Goal: Communication & Community: Connect with others

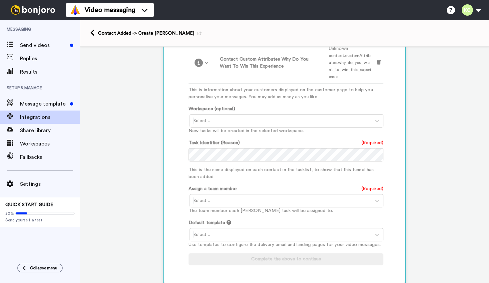
scroll to position [425, 0]
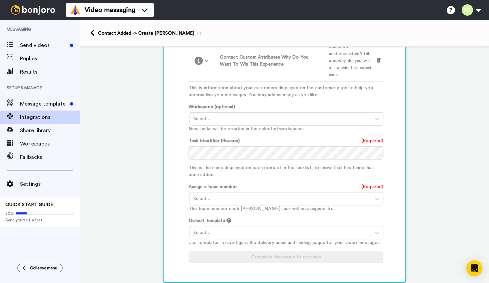
click at [328, 194] on div "Select..." at bounding box center [280, 199] width 181 height 11
click at [316, 207] on div "Kristen Chavez <kristen@boudoirbykc.com>" at bounding box center [287, 216] width 195 height 19
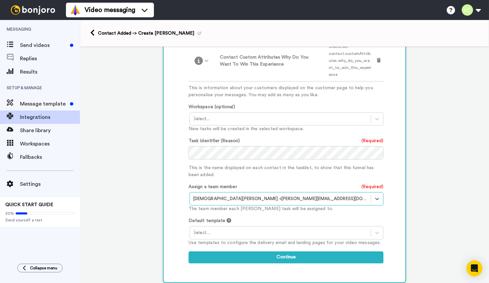
click at [310, 229] on div at bounding box center [280, 233] width 174 height 8
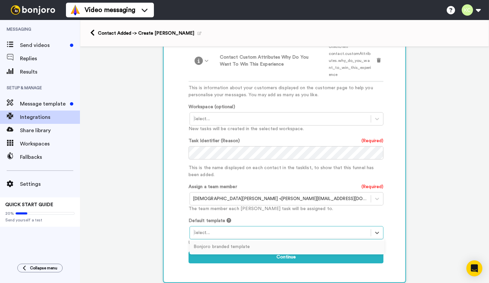
click at [306, 241] on div "Bonjoro branded template" at bounding box center [287, 247] width 195 height 12
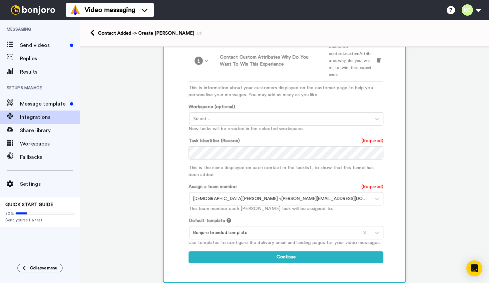
click at [227, 218] on icon at bounding box center [229, 220] width 5 height 5
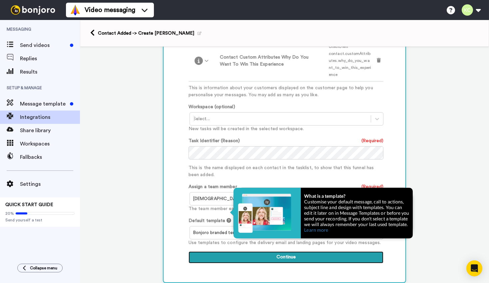
click at [297, 252] on button "Continue" at bounding box center [286, 258] width 195 height 12
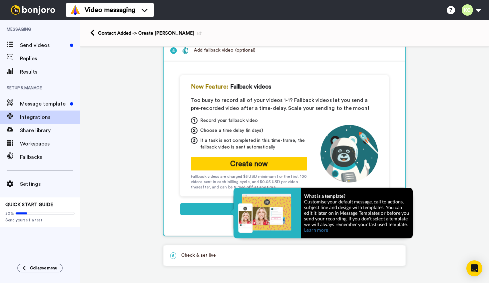
scroll to position [107, 0]
click at [309, 177] on div "1 Record your fallback video 2 Choose a time delay (in days) 3 If a task is not…" at bounding box center [284, 153] width 187 height 73
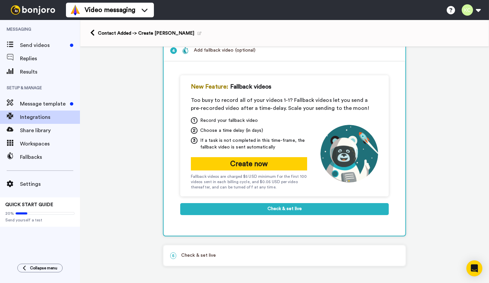
click at [294, 219] on div "New Feature: Fallback videos Too busy to record all of your videos 1-1? Fallbac…" at bounding box center [284, 148] width 209 height 147
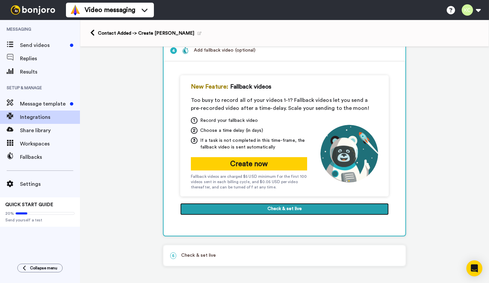
click at [299, 209] on button "Check & set live" at bounding box center [284, 209] width 209 height 12
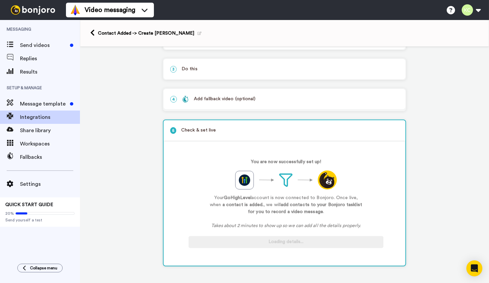
scroll to position [58, 0]
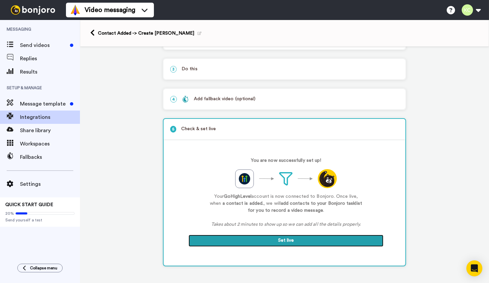
click at [303, 241] on button "Set live" at bounding box center [286, 241] width 195 height 12
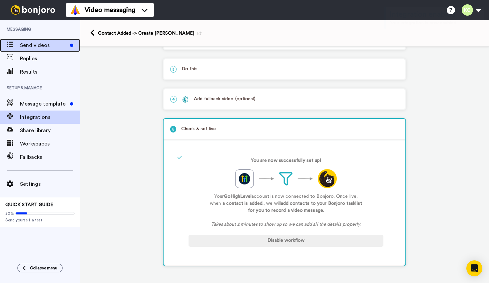
click at [38, 47] on span "Send videos" at bounding box center [43, 45] width 47 height 8
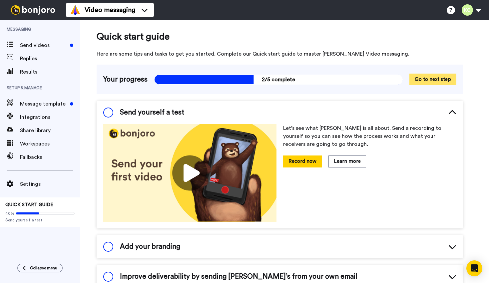
click at [445, 76] on button "Go to next step" at bounding box center [432, 80] width 47 height 12
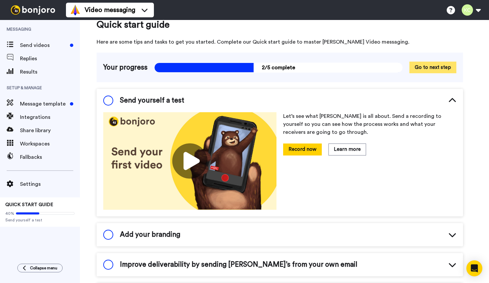
scroll to position [13, 0]
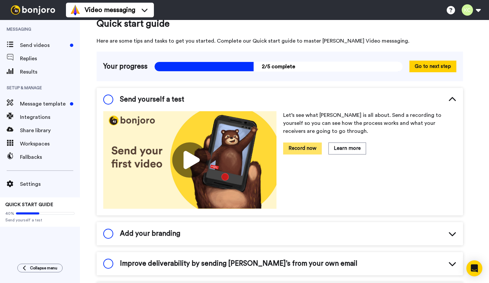
click at [316, 146] on button "Record now" at bounding box center [302, 149] width 39 height 12
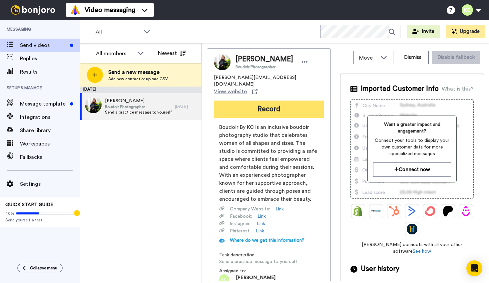
click at [266, 101] on button "Record" at bounding box center [269, 109] width 110 height 17
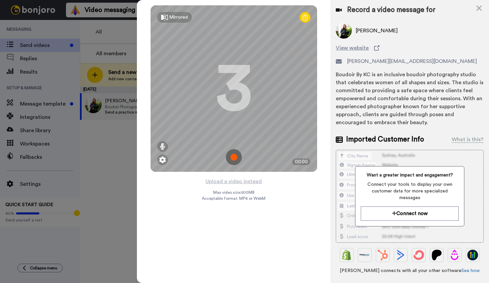
click at [233, 153] on img at bounding box center [234, 157] width 16 height 16
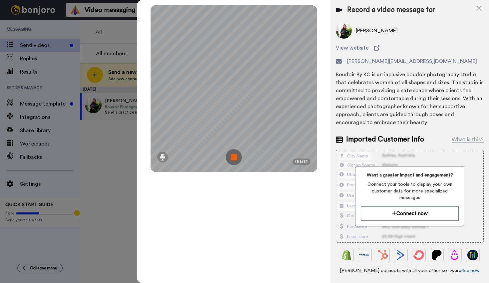
click at [239, 155] on img at bounding box center [234, 157] width 16 height 16
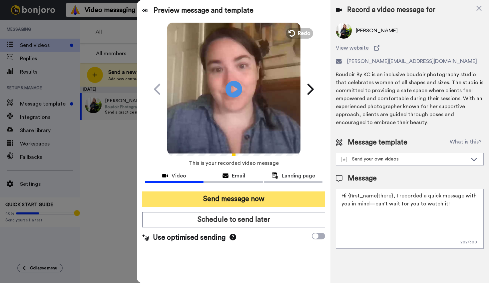
click at [297, 201] on button "Send message now" at bounding box center [233, 199] width 183 height 15
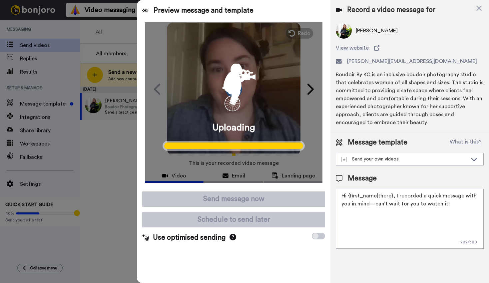
click at [231, 237] on icon at bounding box center [233, 237] width 7 height 7
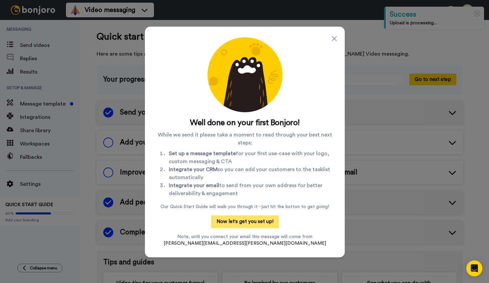
click at [244, 219] on button "Now let's get you set up!" at bounding box center [245, 222] width 68 height 13
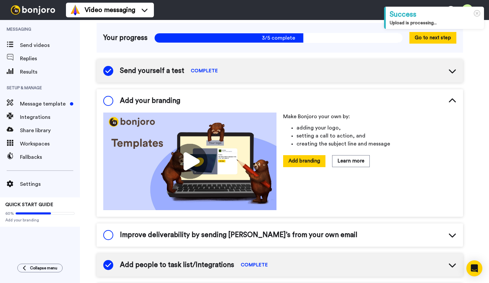
scroll to position [43, 0]
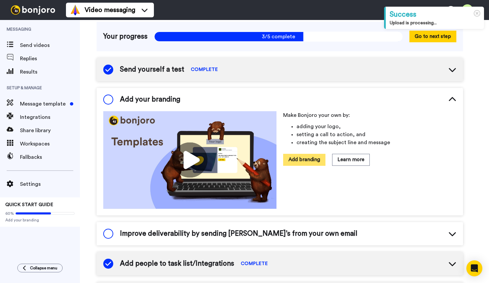
click at [298, 160] on button "Add branding" at bounding box center [304, 160] width 42 height 12
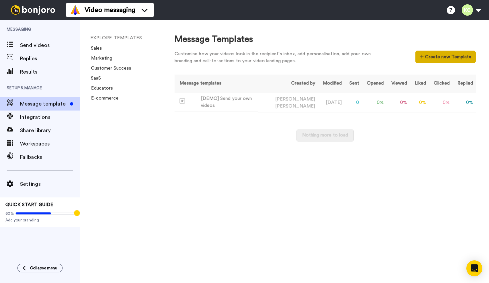
click at [427, 61] on button "Create new Template" at bounding box center [445, 57] width 60 height 13
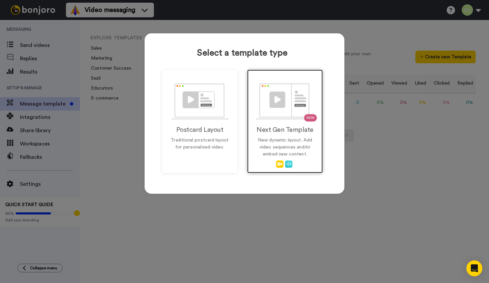
click at [280, 153] on p "New dynamic layout. Add video sequences and/or embed new content." at bounding box center [285, 147] width 62 height 21
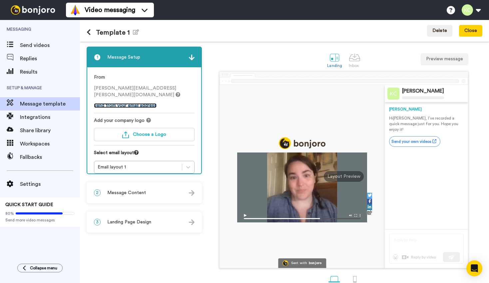
click at [128, 103] on link "Send from your email address" at bounding box center [125, 105] width 63 height 5
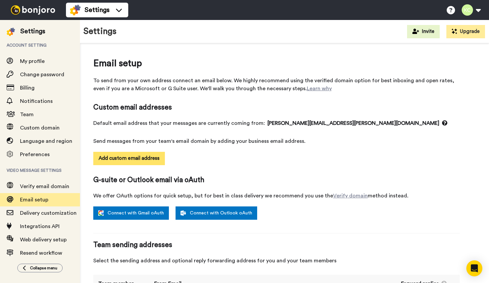
click at [134, 162] on button "Add custom email address" at bounding box center [129, 158] width 72 height 13
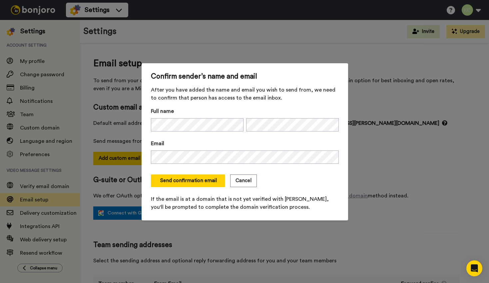
click at [280, 169] on form "Full name Email Send confirmation email Cancel If the email is at a domain that…" at bounding box center [245, 159] width 188 height 104
click at [195, 182] on button "Send confirmation email" at bounding box center [188, 181] width 74 height 13
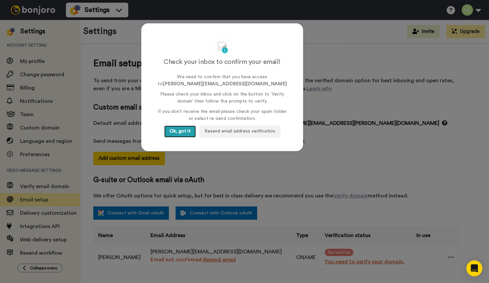
click at [184, 131] on button "Ok, got it" at bounding box center [180, 132] width 32 height 12
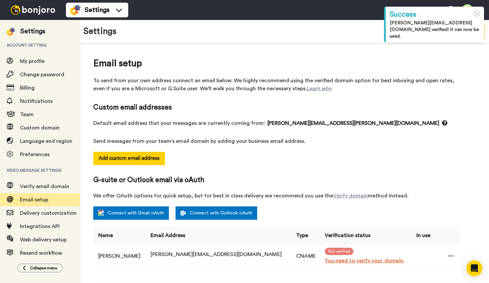
scroll to position [80, 0]
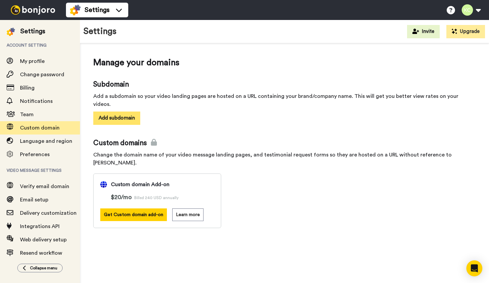
click at [122, 112] on button "Add subdomain" at bounding box center [116, 118] width 47 height 13
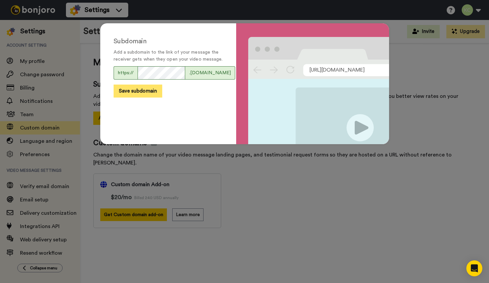
click at [148, 95] on button "Save subdomain" at bounding box center [138, 91] width 49 height 13
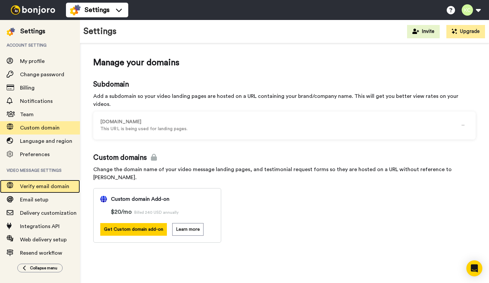
click at [25, 183] on span "Verify email domain" at bounding box center [50, 187] width 60 height 8
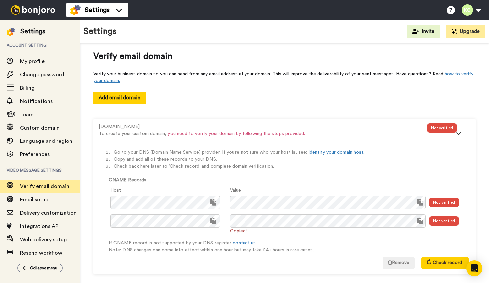
scroll to position [13, 0]
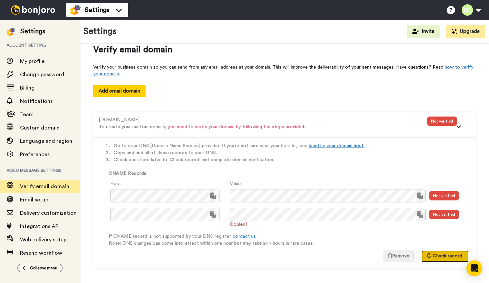
click at [452, 257] on span "Check record" at bounding box center [447, 256] width 29 height 5
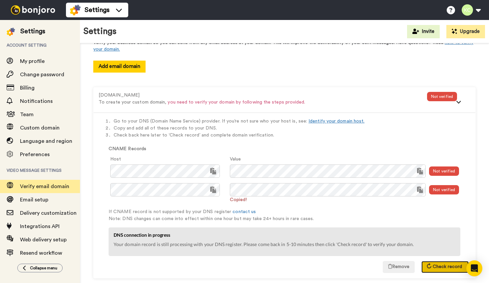
scroll to position [49, 0]
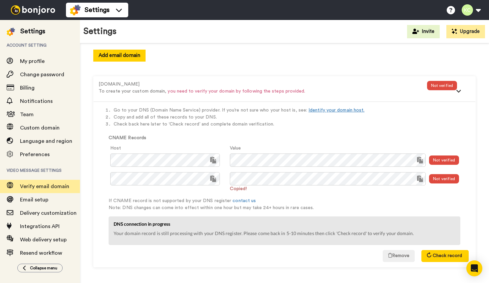
click at [26, 14] on img at bounding box center [33, 9] width 50 height 9
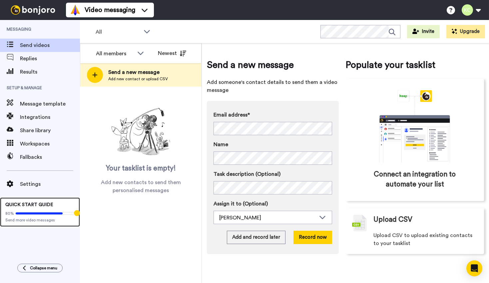
click at [40, 218] on span "Send more video messages" at bounding box center [39, 220] width 69 height 5
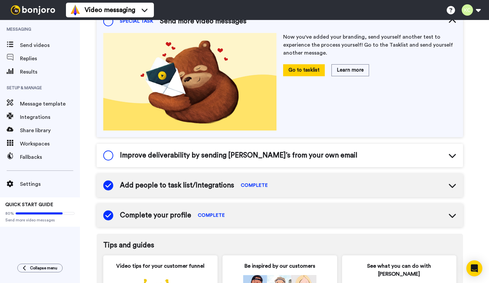
scroll to position [153, 0]
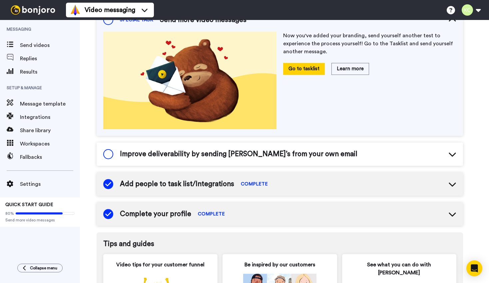
click at [340, 150] on div "Improve deliverability by sending Bonjoro’s from your own email" at bounding box center [280, 154] width 366 height 23
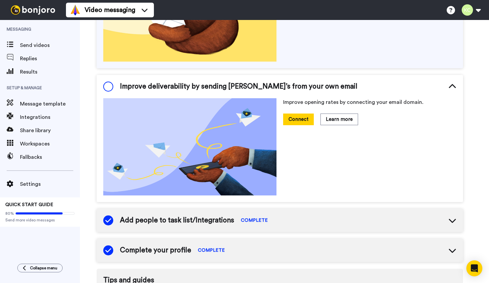
scroll to position [0, 0]
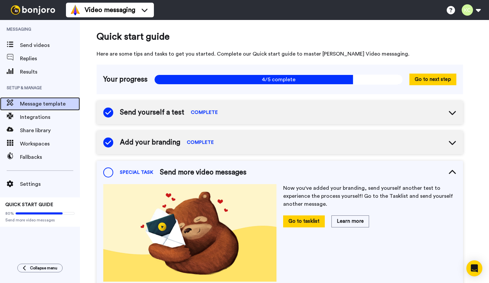
click at [47, 106] on span "Message template" at bounding box center [50, 104] width 60 height 8
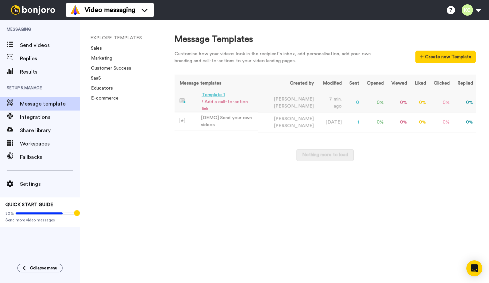
click at [258, 99] on td "Template 1 ! Add a call-to-action link" at bounding box center [216, 102] width 83 height 18
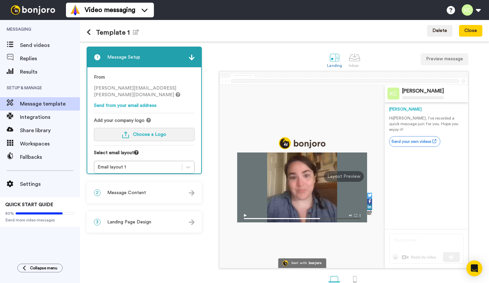
click at [141, 132] on span "Choose a Logo" at bounding box center [149, 134] width 33 height 5
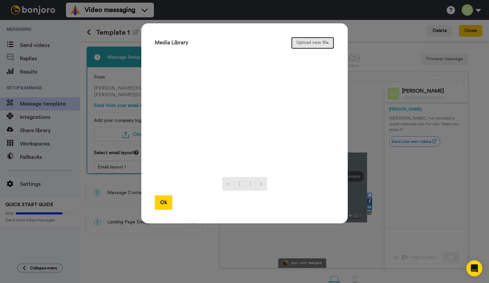
click at [321, 44] on button "Upload new file" at bounding box center [312, 43] width 43 height 12
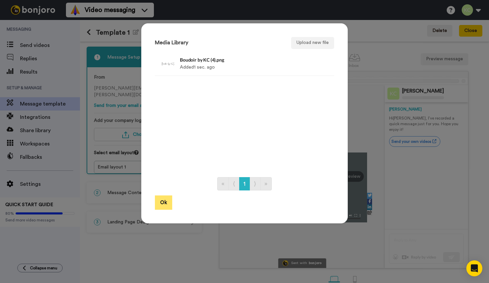
click at [166, 200] on button "Ok" at bounding box center [163, 203] width 17 height 14
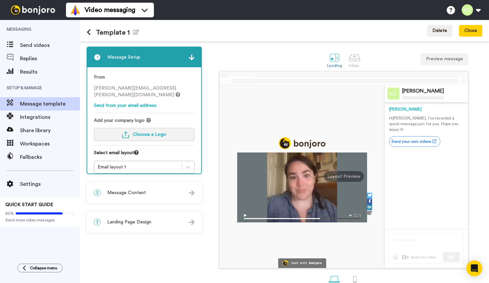
click at [128, 132] on img "button" at bounding box center [125, 135] width 7 height 7
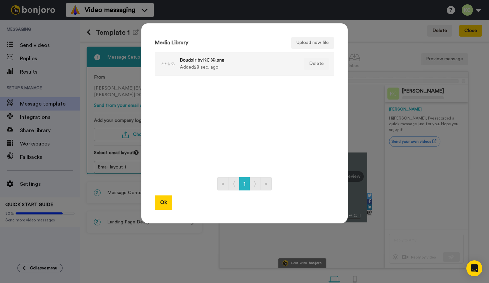
click at [211, 58] on h4 "Boudoir by KC (4).png" at bounding box center [237, 59] width 115 height 5
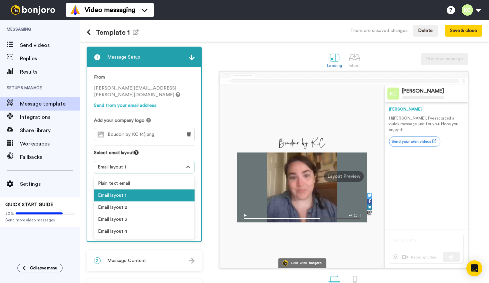
click at [137, 164] on div "Email layout 1" at bounding box center [138, 167] width 81 height 7
click at [128, 202] on div "Email layout 2" at bounding box center [144, 208] width 101 height 12
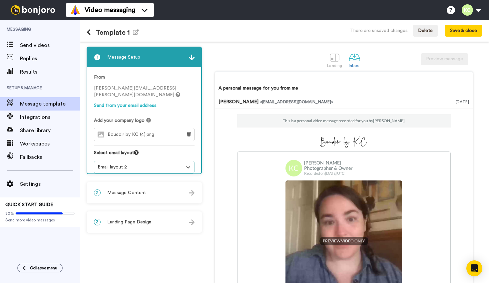
scroll to position [32, 0]
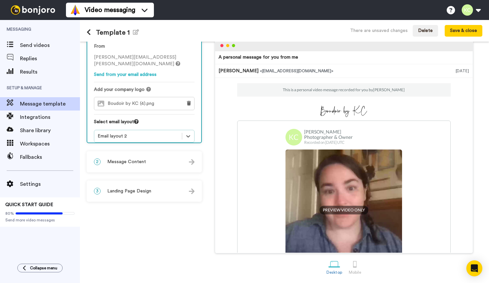
click at [142, 162] on span "Message Content" at bounding box center [126, 162] width 39 height 7
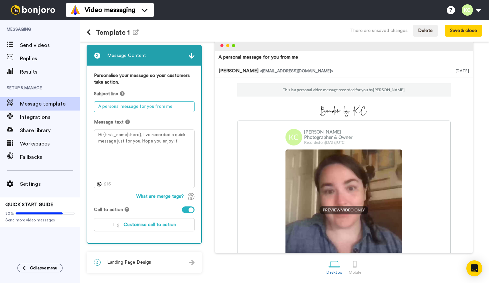
click at [142, 106] on textarea "A personal message for you from me" at bounding box center [144, 106] width 101 height 11
type textarea "C"
type textarea "G"
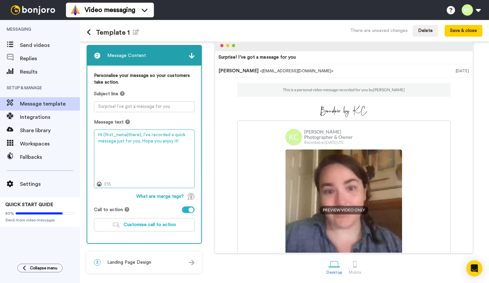
click at [128, 152] on textarea "Hi {first_name|there}, I’ve recorded a quick message just for you. Hope you enj…" at bounding box center [144, 159] width 101 height 59
click at [107, 198] on div "What are merge tags?" at bounding box center [144, 196] width 101 height 7
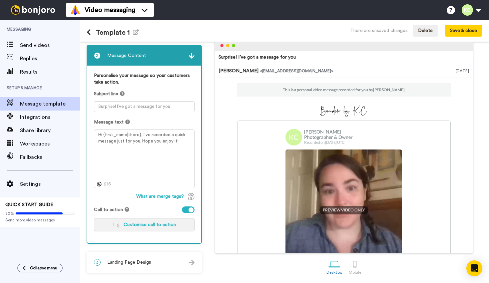
click at [124, 226] on button "Customise call to action" at bounding box center [144, 224] width 101 height 13
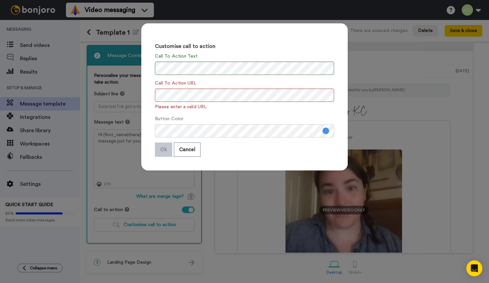
click at [219, 116] on div "Button Color" at bounding box center [244, 127] width 179 height 22
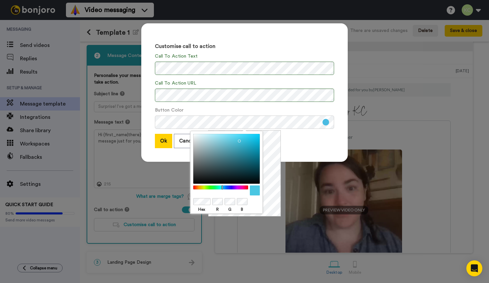
click at [222, 186] on div at bounding box center [220, 188] width 57 height 4
drag, startPoint x: 232, startPoint y: 162, endPoint x: 237, endPoint y: 160, distance: 5.8
click at [237, 160] on div at bounding box center [226, 159] width 67 height 50
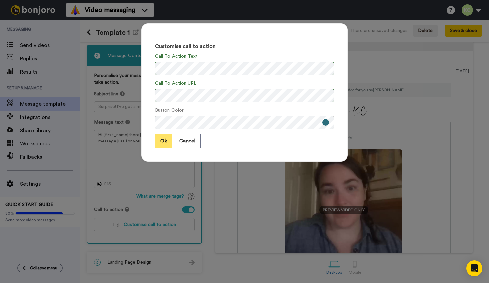
click at [170, 141] on button "Ok" at bounding box center [163, 141] width 17 height 14
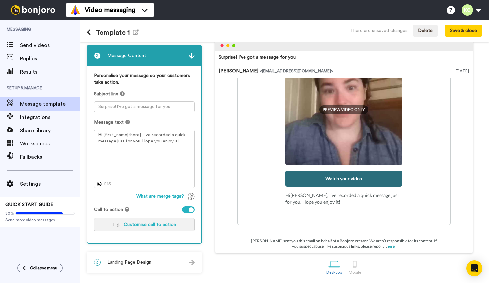
scroll to position [102, 0]
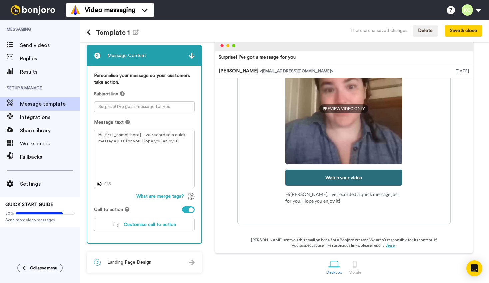
click at [143, 261] on span "Landing Page Design" at bounding box center [129, 262] width 44 height 7
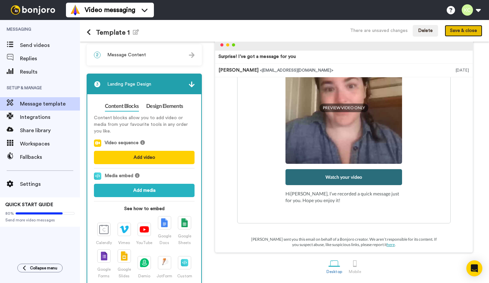
click at [473, 33] on button "Save & close" at bounding box center [464, 31] width 38 height 12
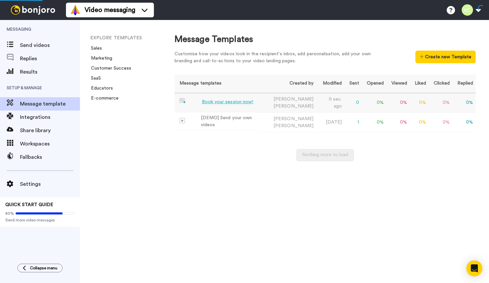
click at [242, 102] on div "Book your session now!" at bounding box center [228, 102] width 52 height 7
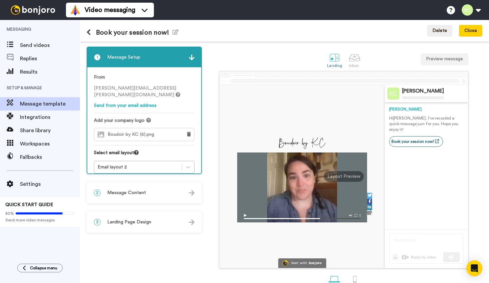
click at [141, 189] on div "2 Message Content" at bounding box center [144, 193] width 114 height 20
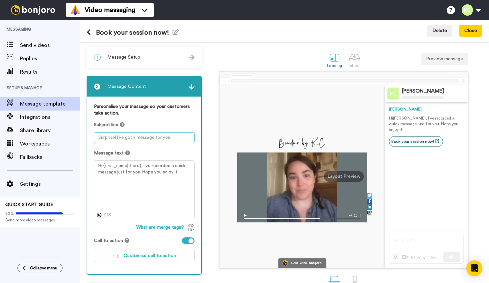
click at [153, 137] on textarea at bounding box center [144, 137] width 101 height 11
type textarea "I"
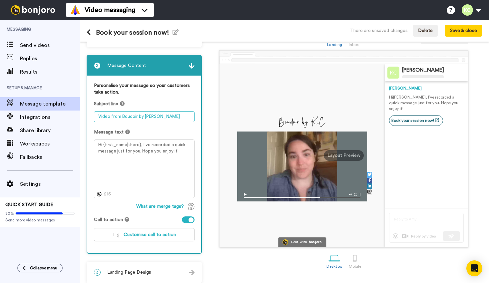
scroll to position [26, 0]
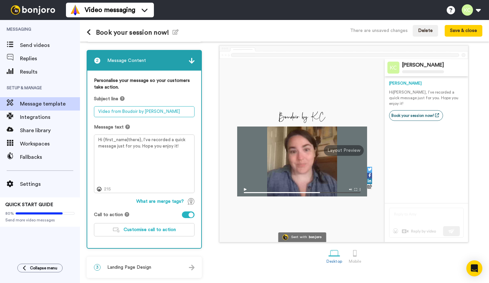
type textarea "Video from Boudoir by KC"
click at [208, 188] on div "Sent with bonjoro Kristen Chavez Kristen Hi Tom , I’ve recorded a quick message…" at bounding box center [343, 143] width 277 height 197
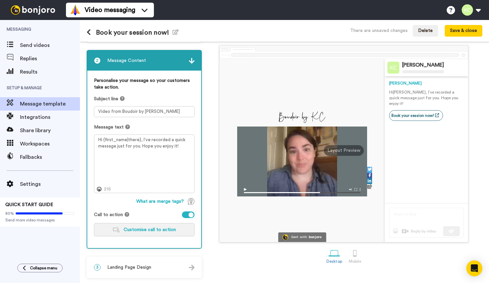
click at [140, 231] on span "Customise call to action" at bounding box center [150, 230] width 52 height 5
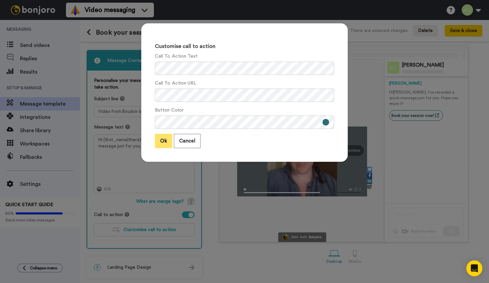
click at [168, 142] on button "Ok" at bounding box center [163, 141] width 17 height 14
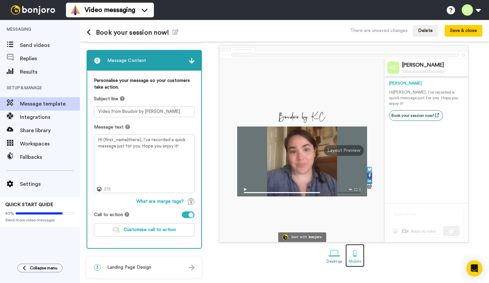
click at [353, 259] on div at bounding box center [355, 254] width 12 height 12
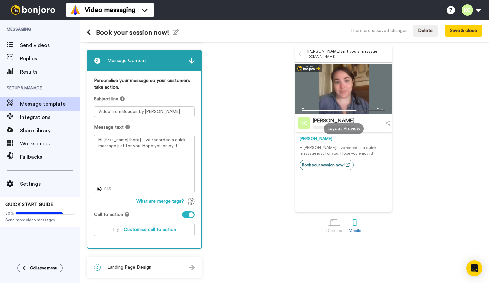
click at [325, 79] on div at bounding box center [343, 89] width 97 height 50
click at [303, 109] on img at bounding box center [343, 109] width 97 height 10
click at [305, 111] on img at bounding box center [343, 109] width 97 height 10
click at [347, 133] on div "Layout Preview" at bounding box center [344, 128] width 40 height 11
click at [461, 32] on button "Save & close" at bounding box center [464, 31] width 38 height 12
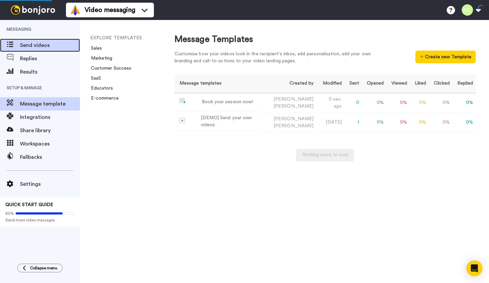
click at [37, 46] on span "Send videos" at bounding box center [50, 45] width 60 height 8
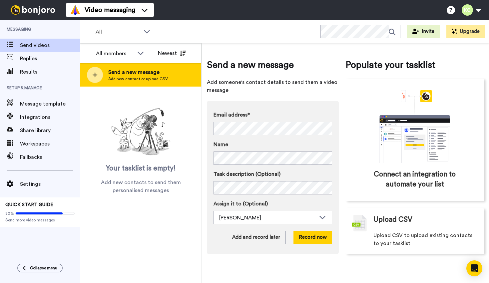
click at [95, 70] on div at bounding box center [95, 75] width 16 height 16
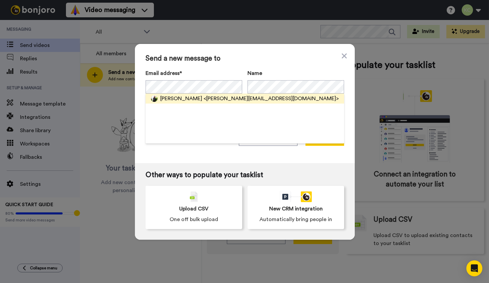
click at [168, 96] on span "[PERSON_NAME]" at bounding box center [181, 99] width 42 height 8
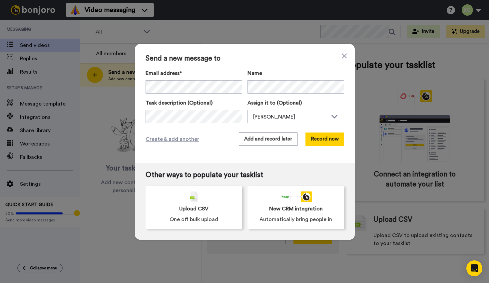
click at [232, 69] on label "Email address*" at bounding box center [194, 73] width 97 height 8
click at [327, 142] on button "Record now" at bounding box center [324, 139] width 39 height 13
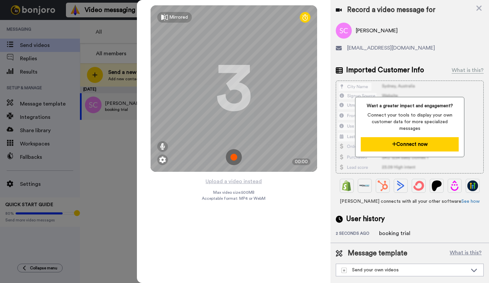
click at [427, 137] on button "Connect now" at bounding box center [410, 144] width 98 height 14
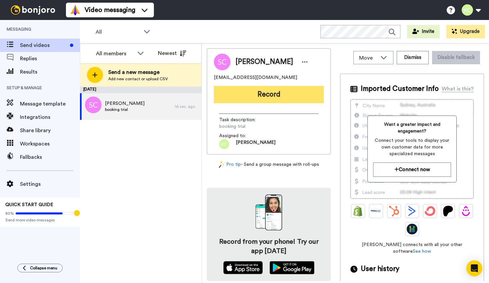
click at [267, 96] on button "Record" at bounding box center [269, 94] width 110 height 17
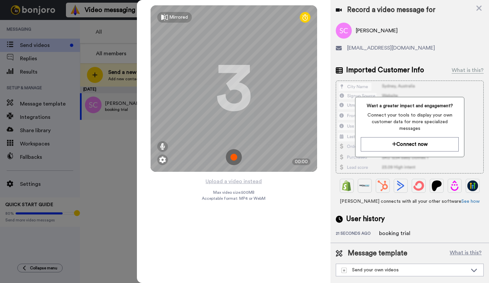
click at [236, 155] on img at bounding box center [234, 157] width 16 height 16
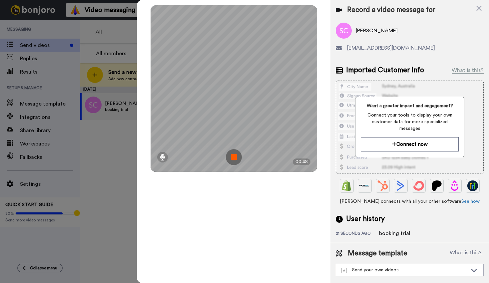
click at [234, 156] on img at bounding box center [234, 157] width 16 height 16
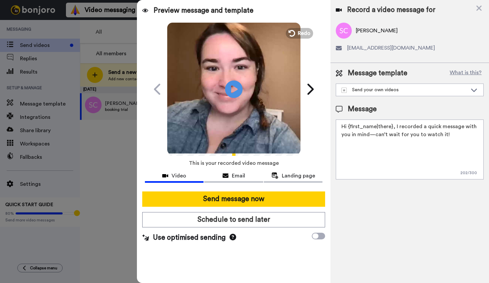
click at [225, 86] on icon "Play/Pause" at bounding box center [234, 89] width 18 height 32
click at [296, 36] on button "Redo" at bounding box center [299, 33] width 30 height 12
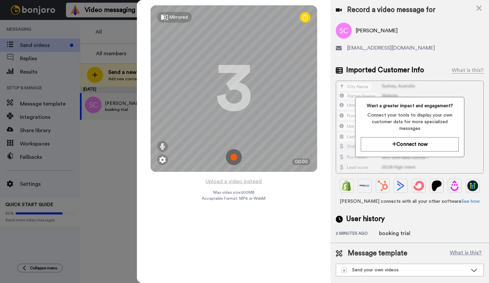
click at [230, 154] on img at bounding box center [234, 157] width 16 height 16
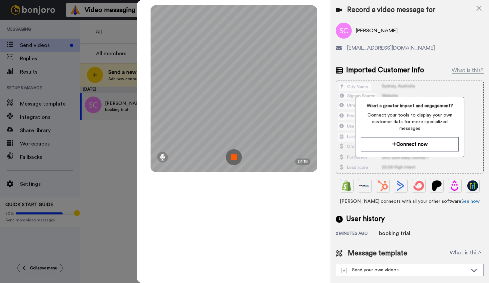
click at [236, 157] on img at bounding box center [234, 157] width 16 height 16
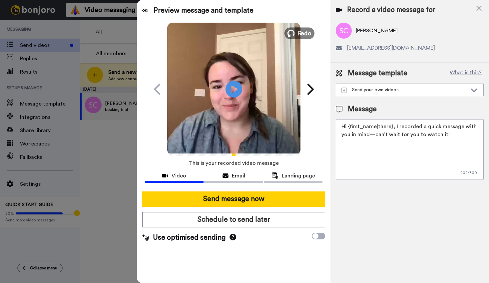
click at [298, 37] on span "Redo" at bounding box center [304, 33] width 14 height 9
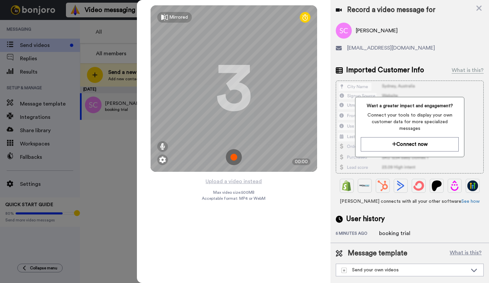
click at [231, 158] on img at bounding box center [234, 157] width 16 height 16
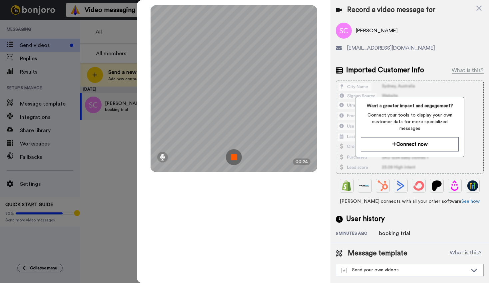
click at [234, 158] on img at bounding box center [234, 157] width 16 height 16
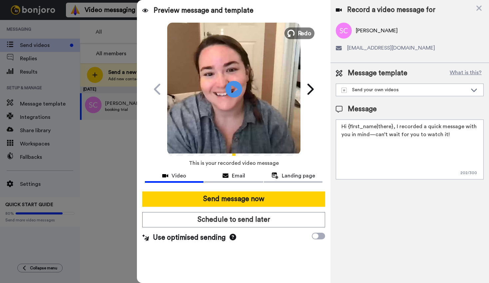
click at [299, 34] on span "Redo" at bounding box center [304, 33] width 14 height 9
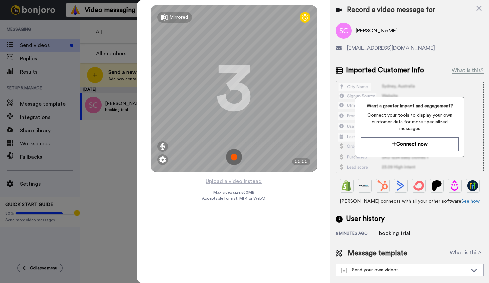
click at [233, 157] on img at bounding box center [234, 157] width 16 height 16
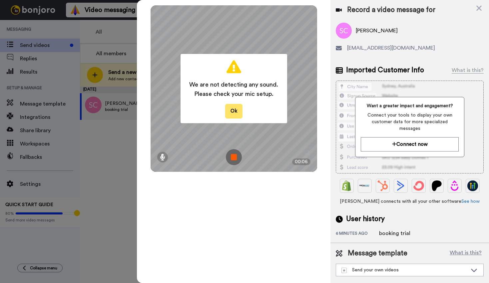
click at [232, 106] on button "Ok" at bounding box center [233, 111] width 17 height 14
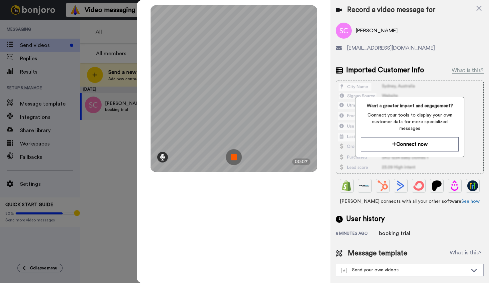
click at [161, 155] on icon at bounding box center [162, 157] width 5 height 7
click at [161, 133] on icon at bounding box center [162, 132] width 5 height 5
click at [161, 157] on icon at bounding box center [162, 157] width 5 height 7
click at [233, 160] on img at bounding box center [234, 157] width 16 height 16
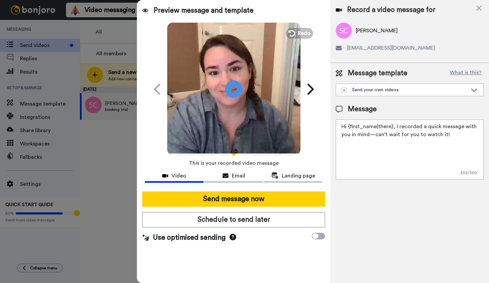
click at [236, 90] on icon "Play/Pause" at bounding box center [234, 89] width 18 height 32
click at [231, 236] on icon at bounding box center [233, 237] width 7 height 7
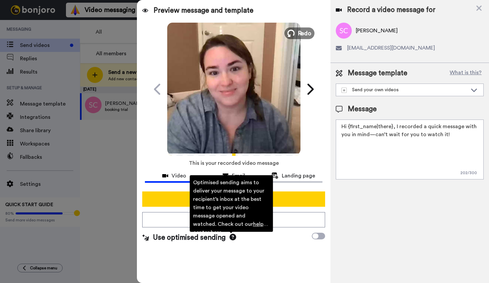
click at [302, 36] on span "Redo" at bounding box center [304, 33] width 14 height 9
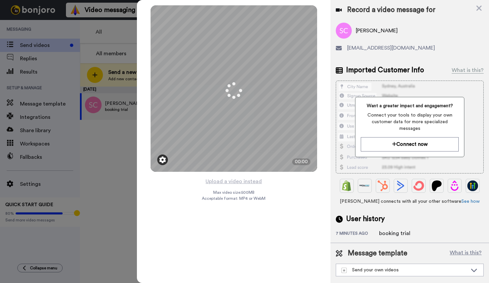
click at [163, 159] on img at bounding box center [162, 160] width 7 height 7
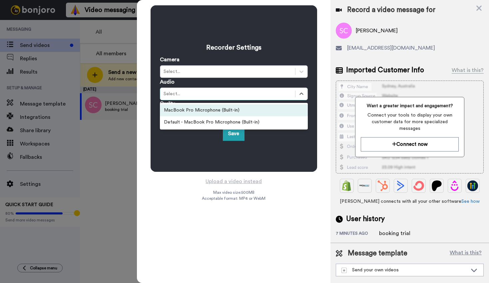
click at [183, 96] on div "Select..." at bounding box center [228, 94] width 128 height 7
click at [181, 111] on div "MacBook Pro Microphone (Built-in)" at bounding box center [234, 110] width 148 height 12
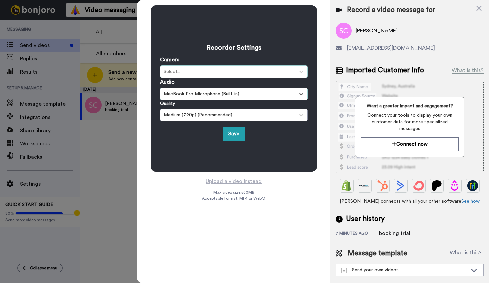
click at [187, 74] on div "Select..." at bounding box center [228, 71] width 128 height 7
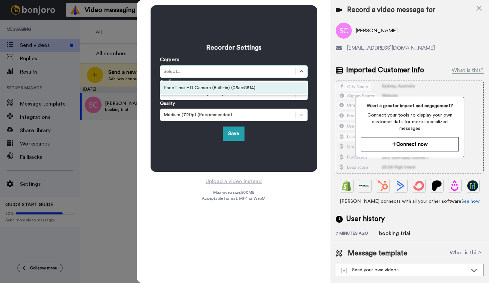
click at [187, 86] on div "FaceTime HD Camera (Built-in) (05ac:8514)" at bounding box center [234, 88] width 148 height 12
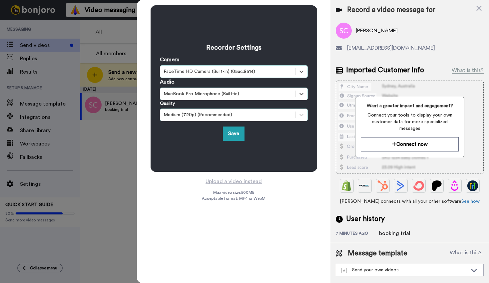
click at [196, 114] on div "Medium (720p) (Recommended)" at bounding box center [228, 115] width 128 height 7
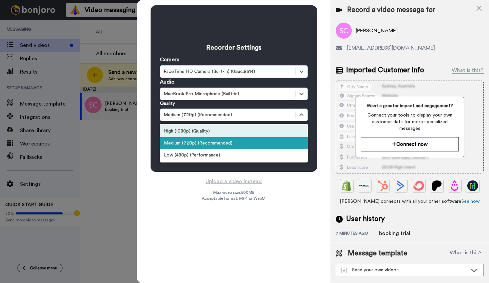
click at [191, 135] on div "High (1080p) (Quality)" at bounding box center [234, 131] width 148 height 12
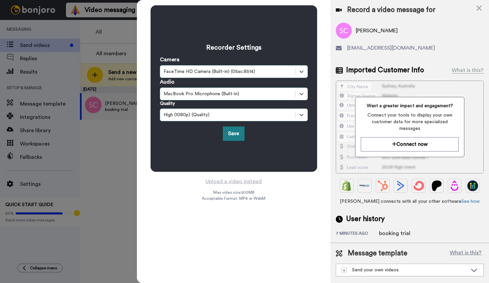
click at [232, 135] on button "Save" at bounding box center [234, 134] width 22 height 14
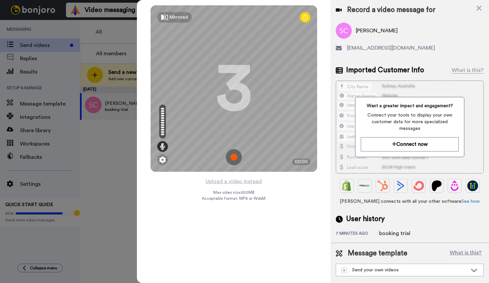
click at [237, 153] on img at bounding box center [234, 157] width 16 height 16
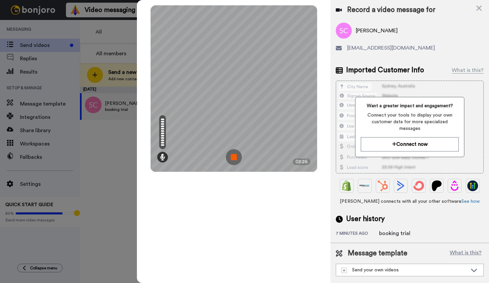
click at [232, 155] on img at bounding box center [234, 157] width 16 height 16
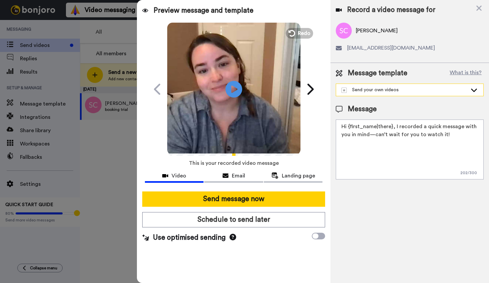
click at [394, 93] on div "Send your own videos" at bounding box center [404, 90] width 126 height 7
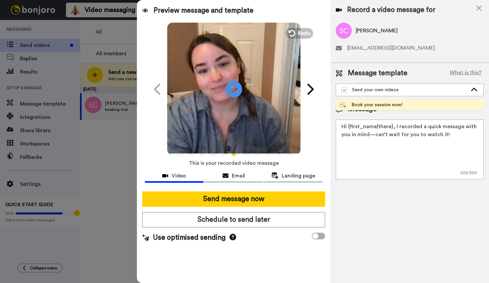
click at [387, 105] on div "Book your session now!" at bounding box center [371, 105] width 63 height 7
type textarea "Hi {first_name|there}, I’ve recorded a quick message just for you. Hope you enj…"
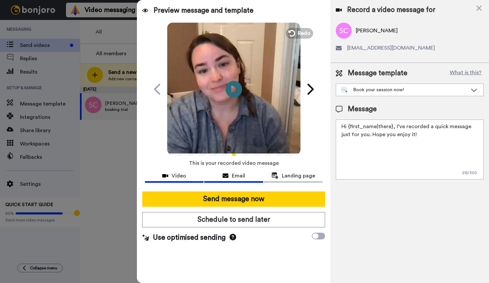
click at [234, 181] on button "Email" at bounding box center [233, 177] width 59 height 12
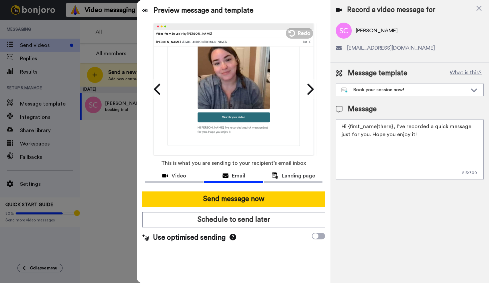
scroll to position [102, 0]
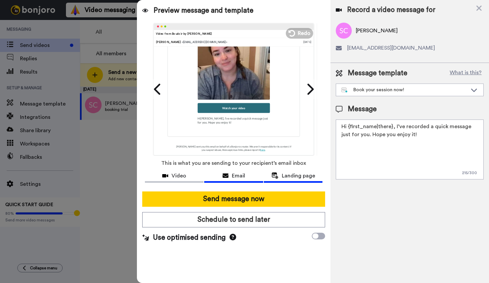
click at [290, 172] on span "Landing page" at bounding box center [298, 176] width 33 height 8
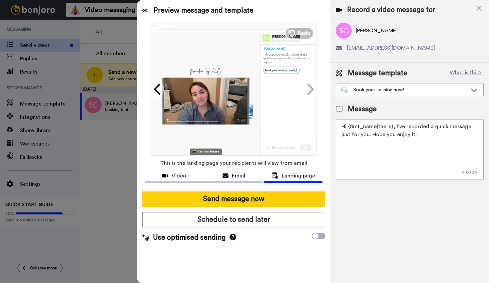
click at [283, 67] on link "Book your session now!" at bounding box center [281, 70] width 36 height 7
click at [466, 70] on button "What is this?" at bounding box center [466, 73] width 36 height 10
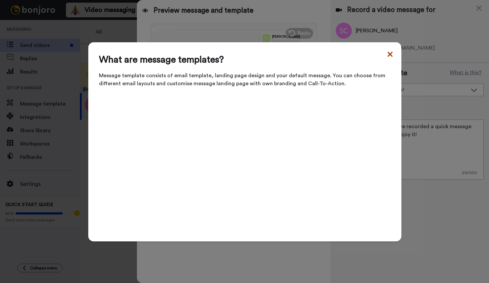
click at [391, 58] on icon at bounding box center [390, 54] width 7 height 8
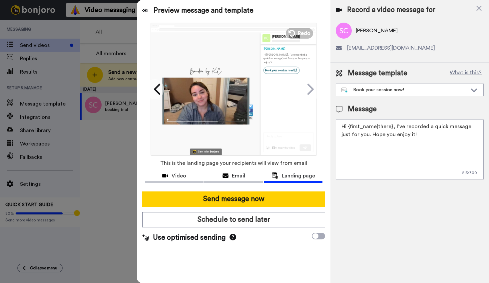
click at [232, 236] on icon at bounding box center [233, 237] width 7 height 7
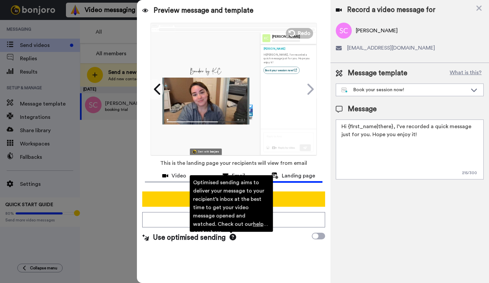
click at [353, 240] on div "Record a video message for Shannon Carr larkin307@gmail.com Message template Wh…" at bounding box center [409, 141] width 159 height 283
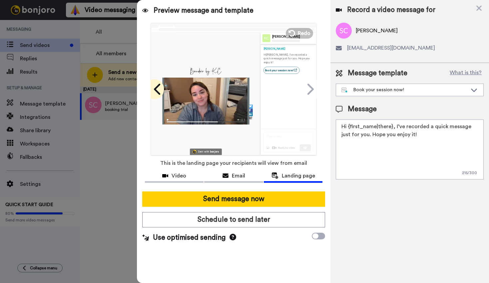
click at [162, 86] on icon at bounding box center [158, 89] width 11 height 13
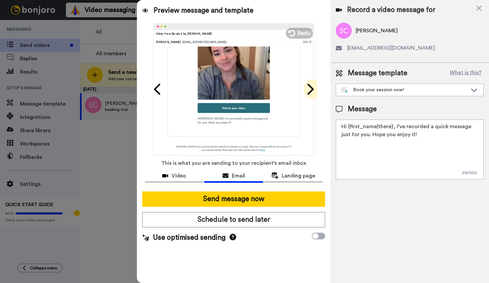
click at [307, 94] on icon at bounding box center [309, 89] width 11 height 13
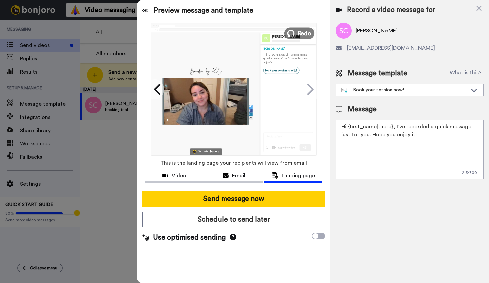
click at [292, 36] on icon at bounding box center [290, 33] width 7 height 7
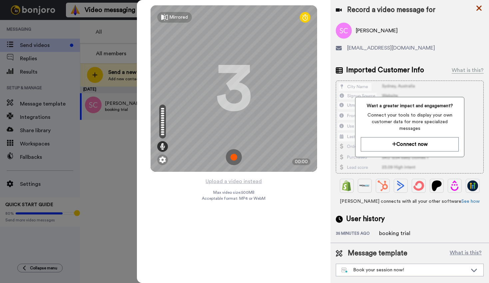
click at [479, 5] on icon at bounding box center [479, 8] width 7 height 8
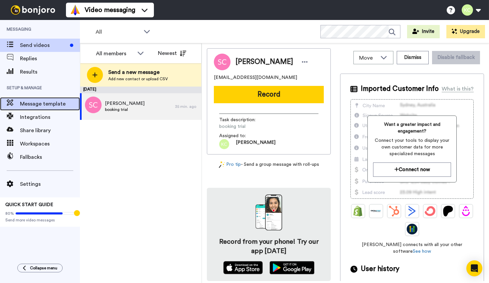
click at [64, 103] on span "Message template" at bounding box center [50, 104] width 60 height 8
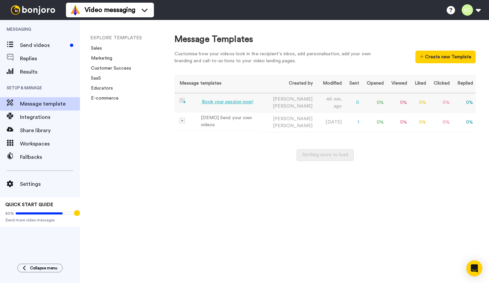
click at [347, 100] on td "0" at bounding box center [352, 103] width 17 height 20
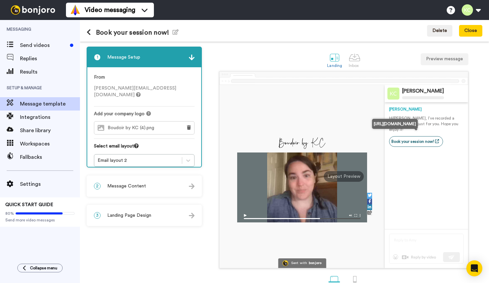
click at [436, 139] on icon at bounding box center [437, 141] width 4 height 4
click at [428, 136] on link "Book your session now!" at bounding box center [416, 141] width 54 height 11
click at [419, 137] on link "Book your session now!" at bounding box center [416, 141] width 54 height 11
click at [449, 54] on button "Preview message" at bounding box center [445, 59] width 48 height 12
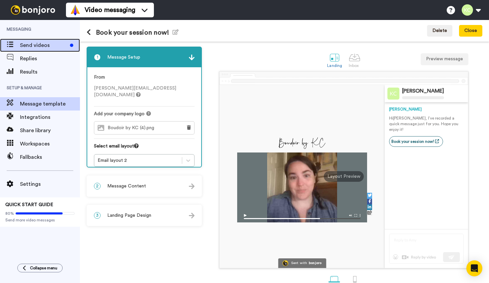
click at [47, 44] on span "Send videos" at bounding box center [43, 45] width 47 height 8
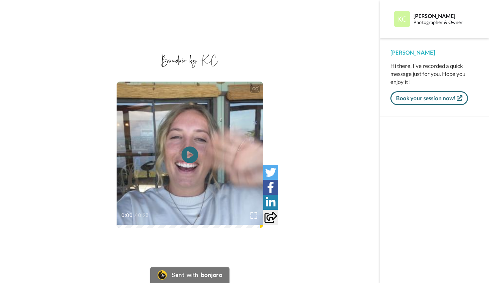
click at [438, 100] on link "Book your session now!" at bounding box center [429, 98] width 78 height 14
click at [458, 98] on icon at bounding box center [460, 98] width 6 height 6
click at [447, 108] on div "[PERSON_NAME] Hi there, I’ve recorded a quick message just for you. Hope you en…" at bounding box center [434, 77] width 109 height 79
click at [191, 146] on icon at bounding box center [190, 155] width 18 height 18
click at [435, 97] on link "Book your session now!" at bounding box center [429, 98] width 78 height 14
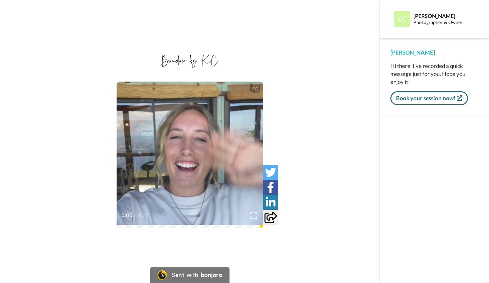
click at [460, 98] on icon at bounding box center [460, 98] width 6 height 6
click at [254, 88] on div "CC" at bounding box center [255, 89] width 8 height 7
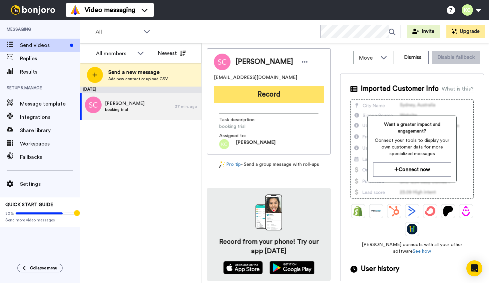
click at [267, 95] on button "Record" at bounding box center [269, 94] width 110 height 17
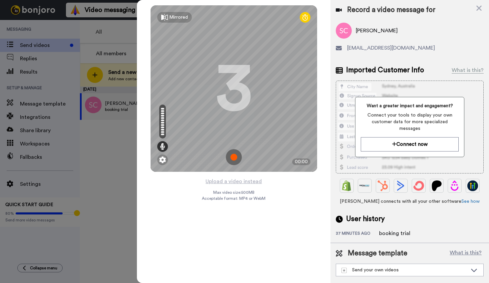
click at [232, 158] on img at bounding box center [234, 157] width 16 height 16
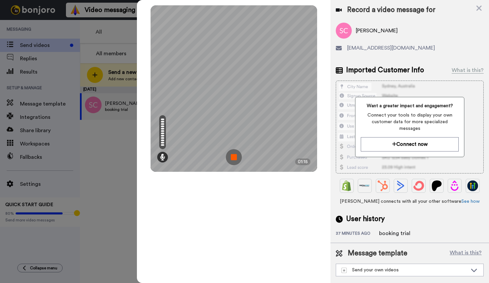
click at [233, 160] on img at bounding box center [234, 157] width 16 height 16
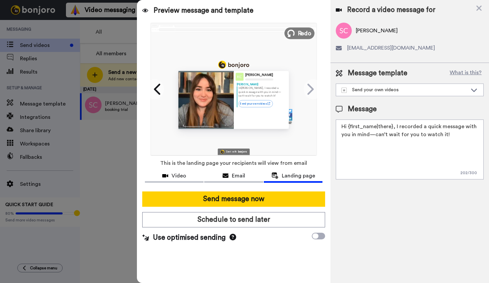
click at [293, 36] on icon at bounding box center [290, 33] width 7 height 7
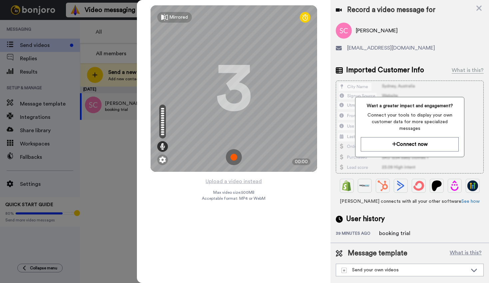
click at [231, 155] on img at bounding box center [234, 157] width 16 height 16
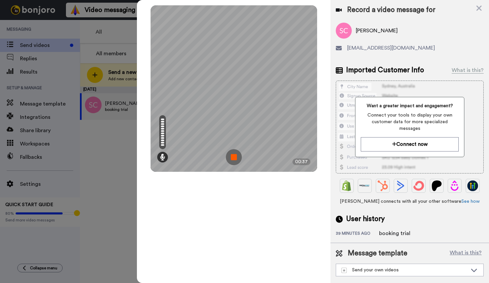
click at [228, 158] on img at bounding box center [234, 157] width 16 height 16
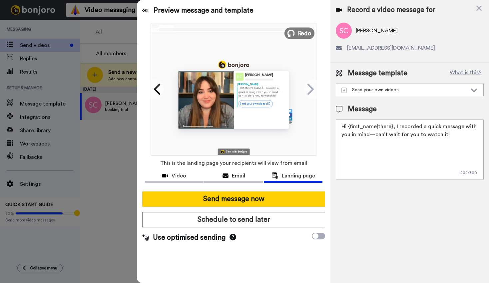
click at [297, 36] on button "Redo" at bounding box center [299, 33] width 30 height 12
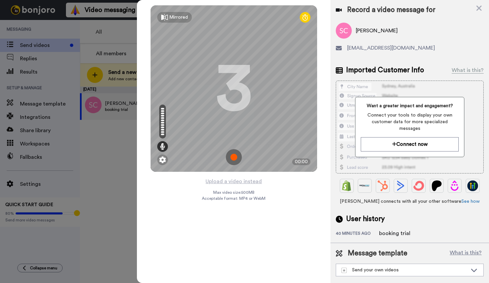
click at [234, 153] on img at bounding box center [234, 157] width 16 height 16
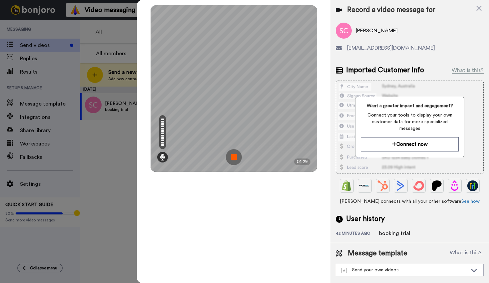
click at [234, 153] on img at bounding box center [234, 157] width 16 height 16
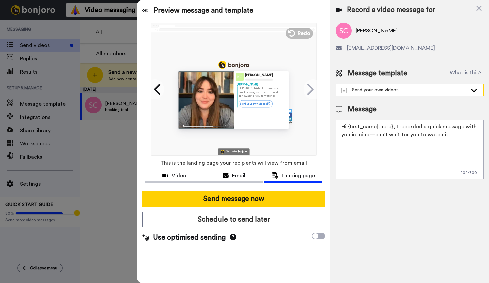
click at [380, 94] on div "Send your own videos" at bounding box center [409, 90] width 147 height 12
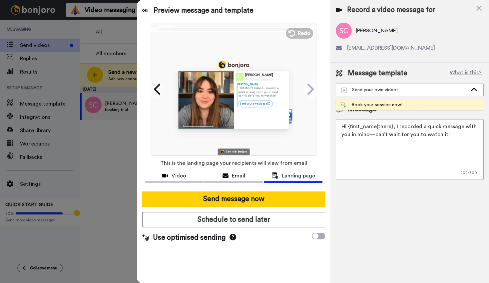
click at [376, 107] on div "Book your session now!" at bounding box center [371, 105] width 63 height 7
type textarea "Hi {first_name|there}, I’ve recorded a quick message just for you. Hope you enj…"
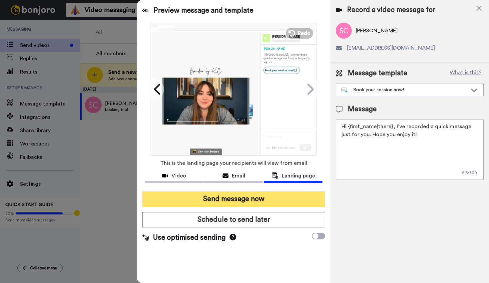
click at [220, 198] on button "Send message now" at bounding box center [233, 199] width 183 height 15
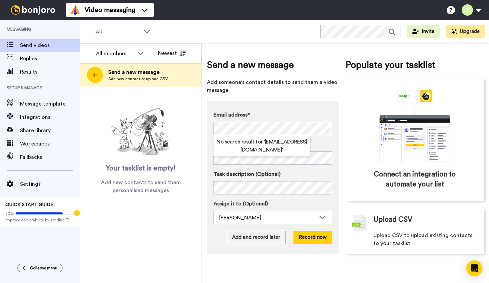
click at [205, 173] on div "Send a new message Add someone's contact details to send them a video message E…" at bounding box center [345, 163] width 287 height 240
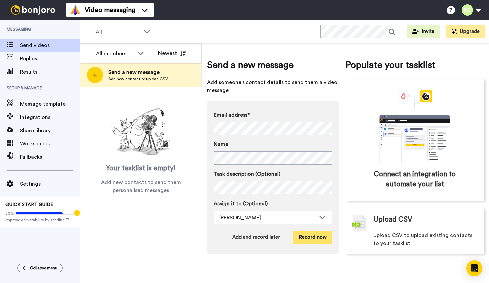
click at [310, 237] on button "Record now" at bounding box center [312, 237] width 39 height 13
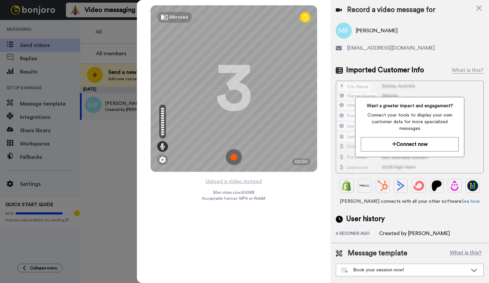
click at [234, 159] on img at bounding box center [234, 157] width 16 height 16
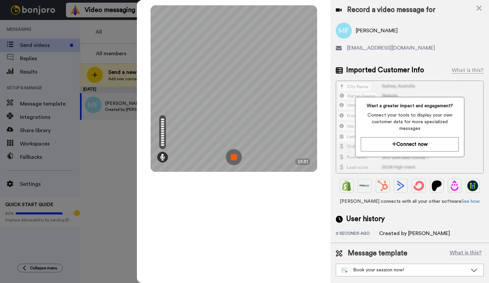
click at [231, 160] on img at bounding box center [234, 157] width 16 height 16
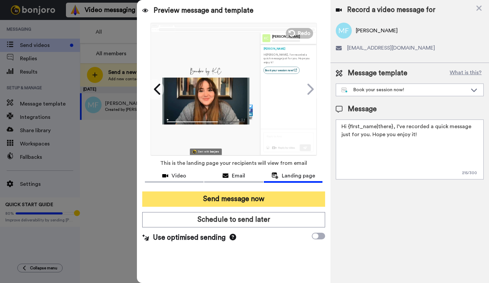
click at [274, 198] on button "Send message now" at bounding box center [233, 199] width 183 height 15
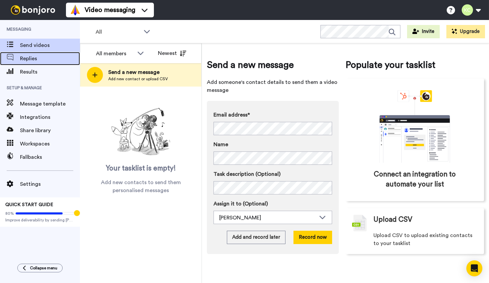
click at [40, 59] on span "Replies" at bounding box center [50, 59] width 60 height 8
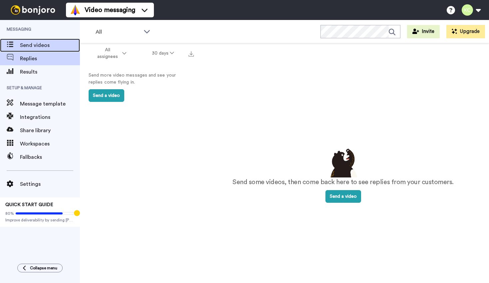
click at [44, 49] on span "Send videos" at bounding box center [50, 45] width 60 height 8
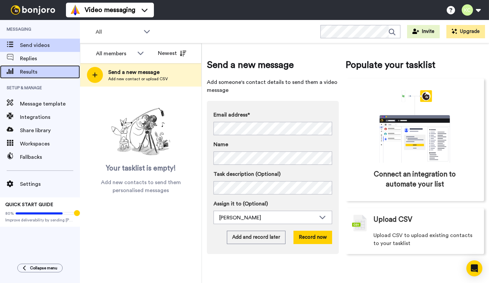
click at [42, 73] on span "Results" at bounding box center [50, 72] width 60 height 8
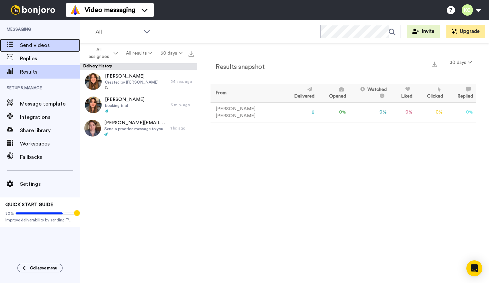
click at [34, 47] on span "Send videos" at bounding box center [50, 45] width 60 height 8
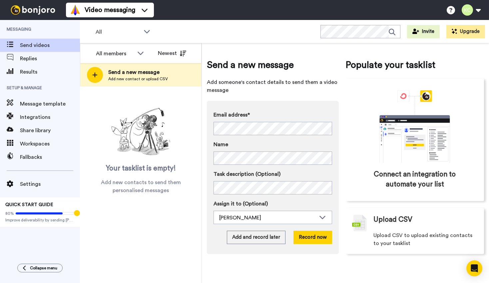
click at [263, 137] on div "Email address* [PERSON_NAME] <[EMAIL_ADDRESS][DOMAIN_NAME]> [PERSON_NAME] <[EMA…" at bounding box center [273, 138] width 119 height 54
drag, startPoint x: 314, startPoint y: 105, endPoint x: 312, endPoint y: 108, distance: 3.4
click at [314, 105] on div "Email address* No search result for ‘ [EMAIL_ADDRESS][DOMAIN_NAME] ’ Name Task …" at bounding box center [273, 177] width 132 height 153
click at [236, 216] on div "[PERSON_NAME]" at bounding box center [267, 218] width 97 height 8
click at [310, 237] on button "Record now" at bounding box center [312, 237] width 39 height 13
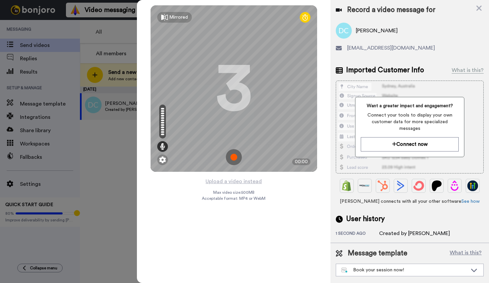
click at [233, 159] on img at bounding box center [234, 157] width 16 height 16
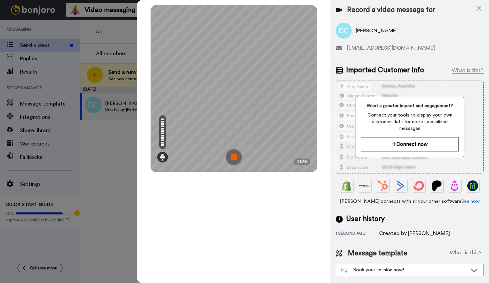
click at [234, 162] on img at bounding box center [234, 157] width 16 height 16
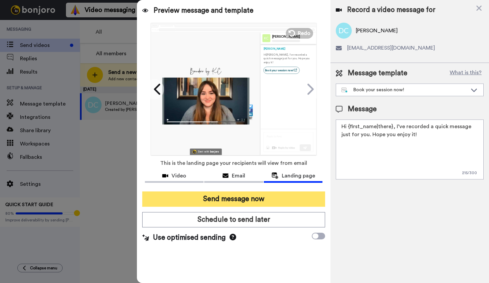
click at [239, 198] on button "Send message now" at bounding box center [233, 199] width 183 height 15
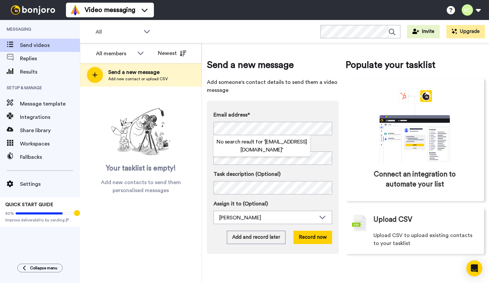
click at [282, 100] on div "Send a new message Add someone's contact details to send them a video message E…" at bounding box center [273, 156] width 132 height 196
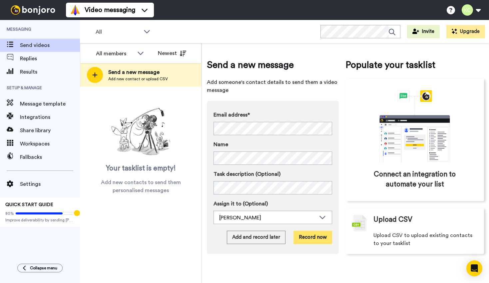
click at [317, 241] on button "Record now" at bounding box center [312, 237] width 39 height 13
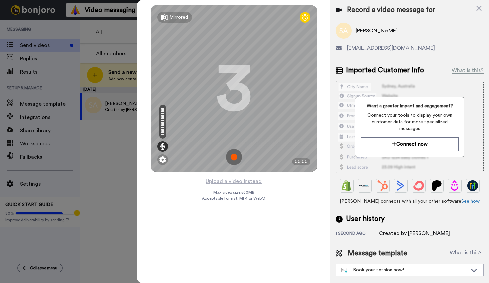
click at [231, 156] on img at bounding box center [234, 157] width 16 height 16
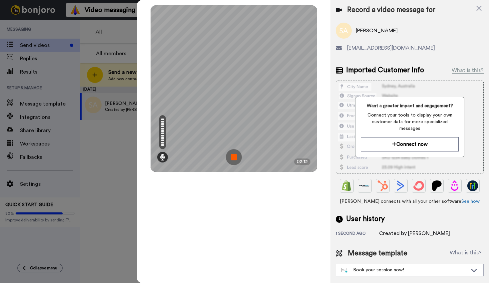
click at [238, 160] on img at bounding box center [234, 157] width 16 height 16
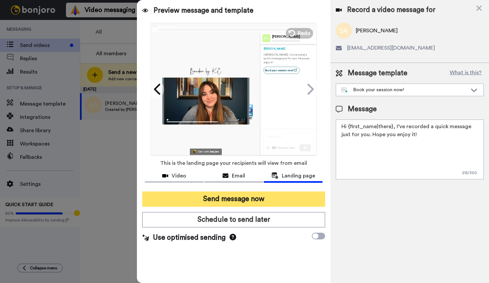
click at [258, 199] on button "Send message now" at bounding box center [233, 199] width 183 height 15
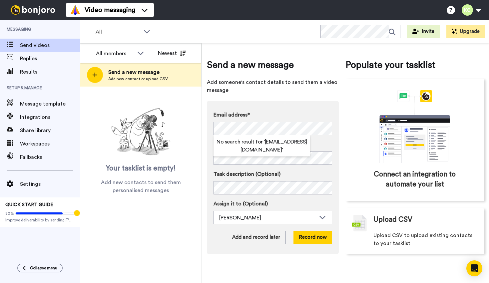
click at [264, 119] on div "Email address* No search result for ‘ [EMAIL_ADDRESS][DOMAIN_NAME] ’" at bounding box center [273, 123] width 119 height 24
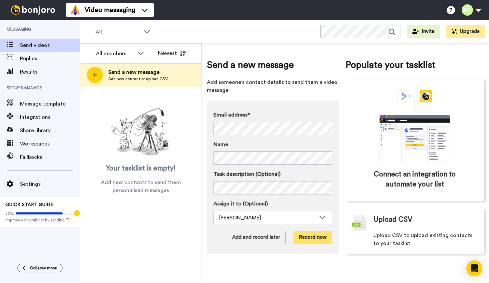
click at [316, 239] on button "Record now" at bounding box center [312, 237] width 39 height 13
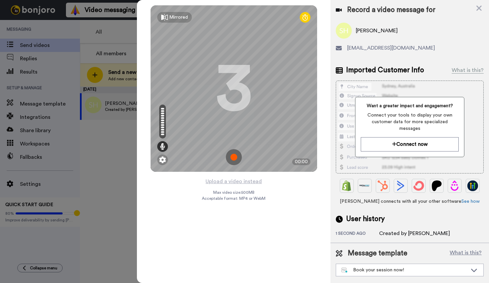
click at [232, 156] on img at bounding box center [234, 157] width 16 height 16
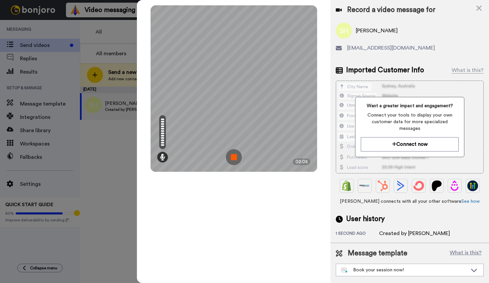
click at [231, 155] on img at bounding box center [234, 157] width 16 height 16
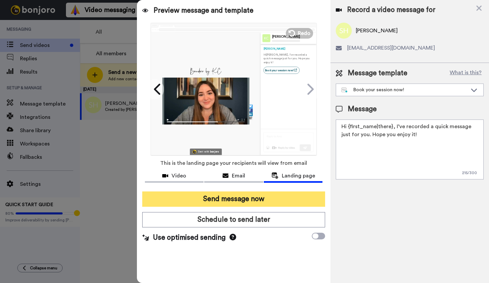
click at [251, 197] on button "Send message now" at bounding box center [233, 199] width 183 height 15
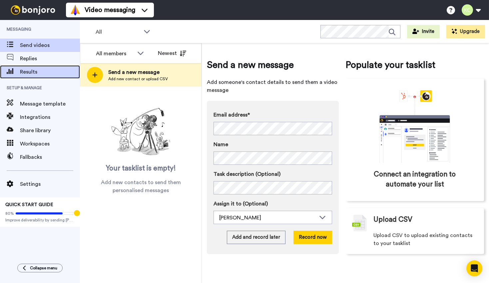
click at [25, 74] on span "Results" at bounding box center [50, 72] width 60 height 8
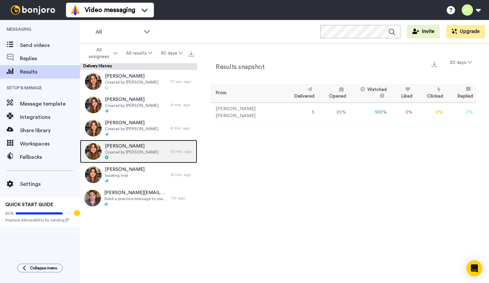
click at [131, 153] on span "Created by [PERSON_NAME]" at bounding box center [132, 152] width 54 height 5
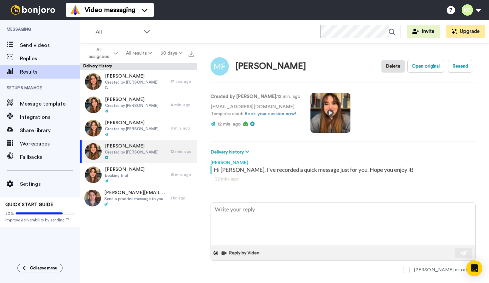
click at [323, 112] on video at bounding box center [330, 113] width 40 height 40
click at [340, 123] on video at bounding box center [330, 113] width 40 height 40
type textarea "x"
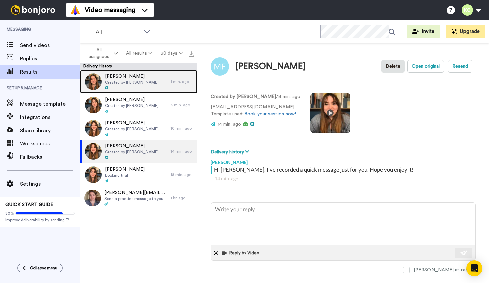
click at [130, 81] on span "Created by [PERSON_NAME]" at bounding box center [132, 82] width 54 height 5
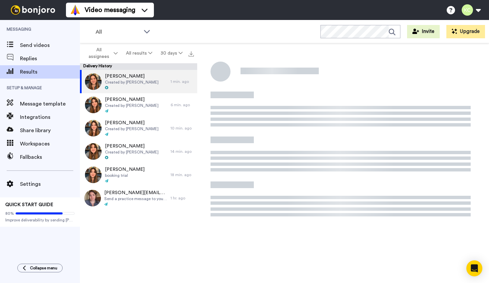
type textarea "x"
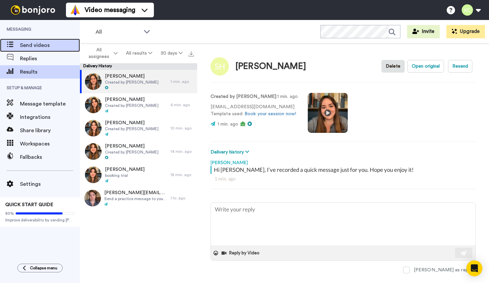
click at [24, 47] on span "Send videos" at bounding box center [50, 45] width 60 height 8
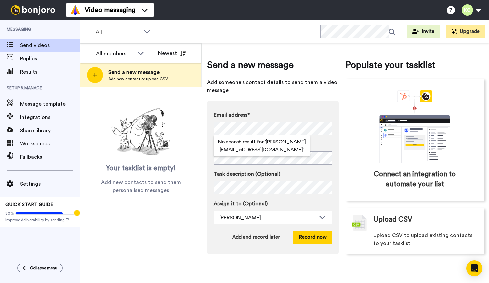
click at [182, 140] on div "Your tasklist is empty! Add new contacts to send them personalised messages" at bounding box center [141, 149] width 122 height 89
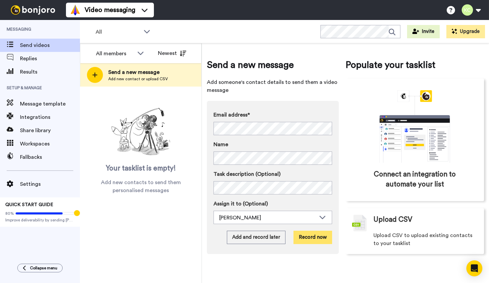
click at [309, 234] on button "Record now" at bounding box center [312, 237] width 39 height 13
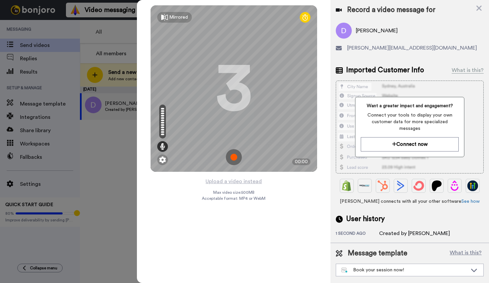
click at [232, 156] on img at bounding box center [234, 157] width 16 height 16
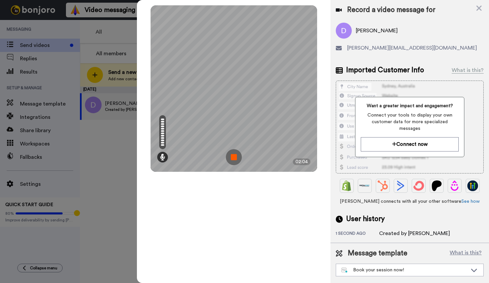
click at [235, 159] on img at bounding box center [234, 157] width 16 height 16
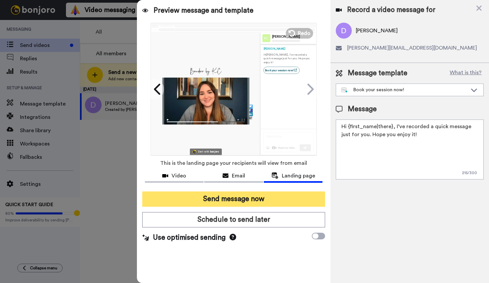
click at [264, 195] on button "Send message now" at bounding box center [233, 199] width 183 height 15
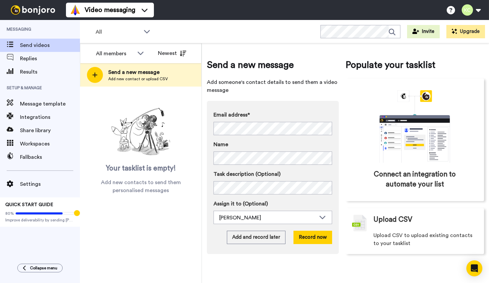
click at [209, 129] on div "Email address* No search result for ‘ [EMAIL_ADDRESS][DOMAIN_NAME] ’ Name Task …" at bounding box center [273, 177] width 132 height 153
click at [310, 242] on button "Record now" at bounding box center [312, 237] width 39 height 13
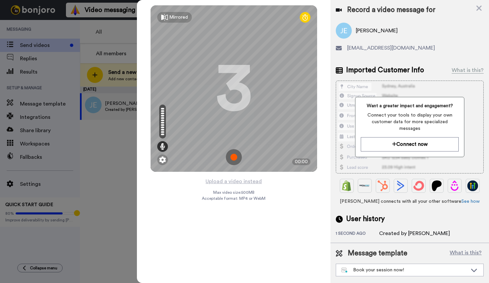
click at [233, 157] on img at bounding box center [234, 157] width 16 height 16
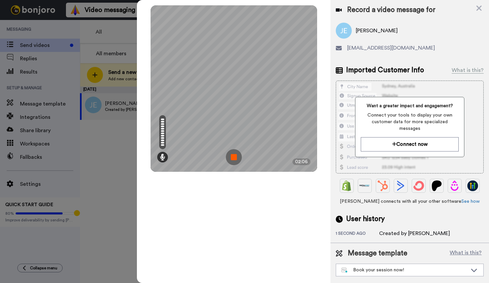
click at [233, 158] on img at bounding box center [234, 157] width 16 height 16
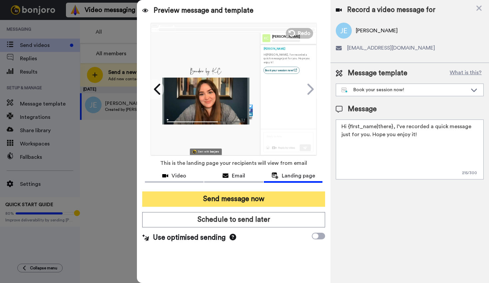
click at [278, 202] on button "Send message now" at bounding box center [233, 199] width 183 height 15
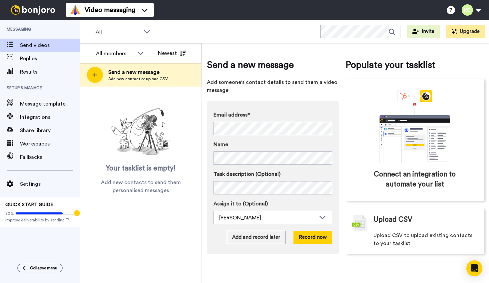
click at [198, 150] on div "Your tasklist is empty! Add new contacts to send them personalised messages" at bounding box center [141, 149] width 122 height 89
click at [315, 236] on button "Record now" at bounding box center [312, 237] width 39 height 13
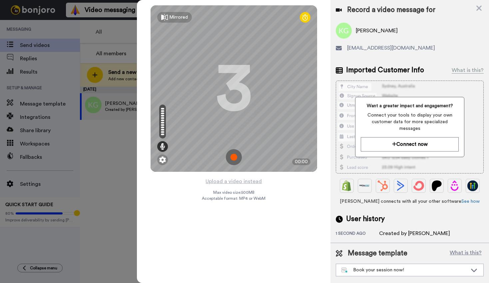
click at [236, 156] on img at bounding box center [234, 157] width 16 height 16
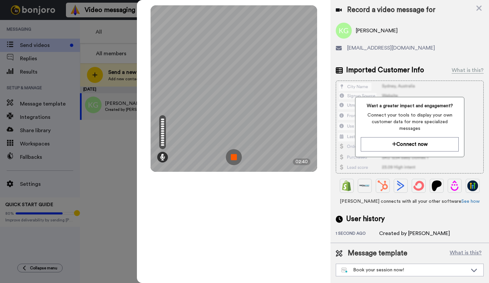
click at [232, 158] on img at bounding box center [234, 157] width 16 height 16
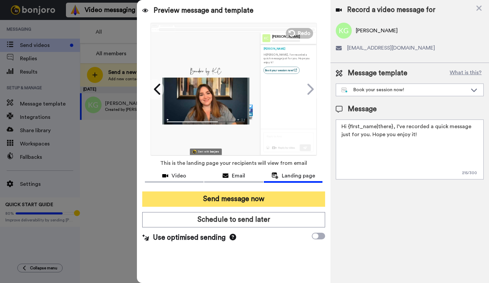
click at [271, 201] on button "Send message now" at bounding box center [233, 199] width 183 height 15
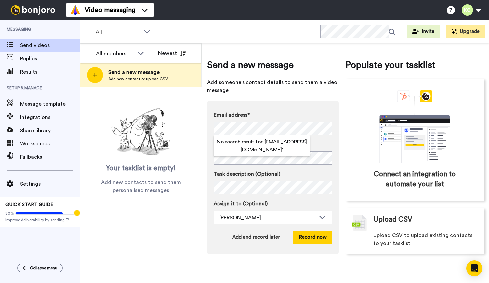
click at [278, 107] on div "Email address* No search result for ‘ tiffanynicholemccall@gmail.com ’ Name Tas…" at bounding box center [273, 177] width 132 height 153
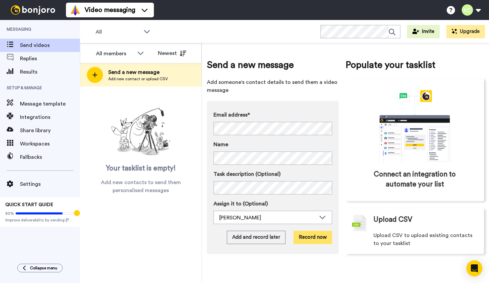
click at [314, 239] on button "Record now" at bounding box center [312, 237] width 39 height 13
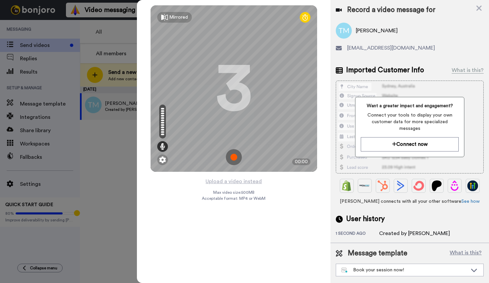
click at [232, 157] on img at bounding box center [234, 157] width 16 height 16
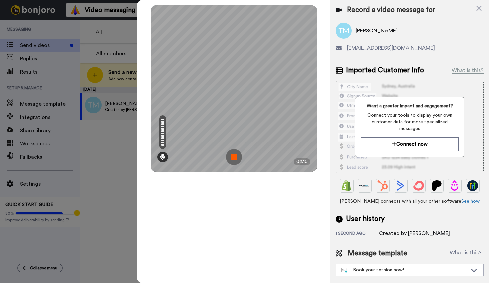
click at [233, 157] on img at bounding box center [234, 157] width 16 height 16
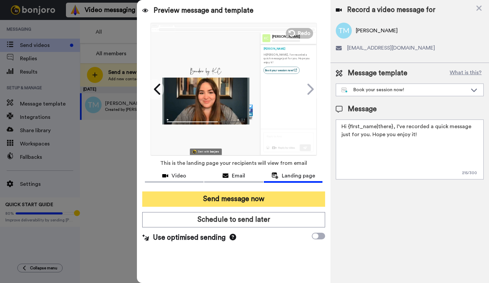
click at [260, 200] on button "Send message now" at bounding box center [233, 199] width 183 height 15
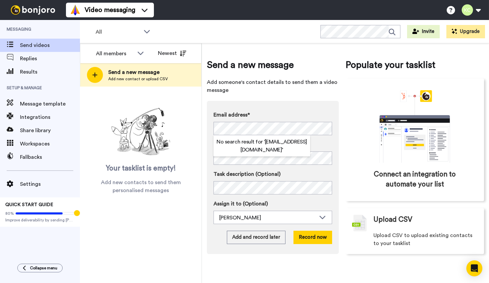
click at [208, 127] on div "Email address* No search result for ‘ [EMAIL_ADDRESS][DOMAIN_NAME] ’ Name Task …" at bounding box center [273, 177] width 132 height 153
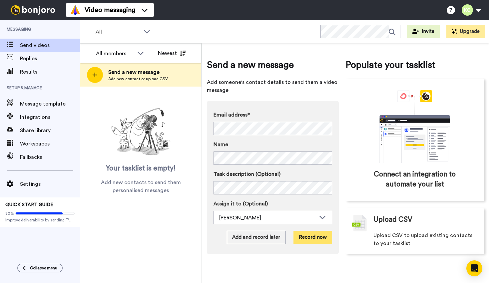
click at [314, 236] on button "Record now" at bounding box center [312, 237] width 39 height 13
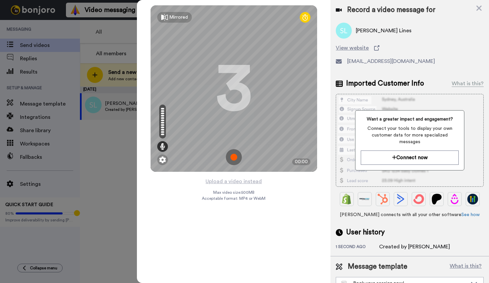
click at [232, 157] on img at bounding box center [234, 157] width 16 height 16
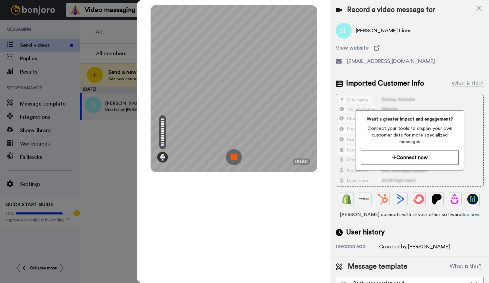
click at [235, 159] on img at bounding box center [234, 157] width 16 height 16
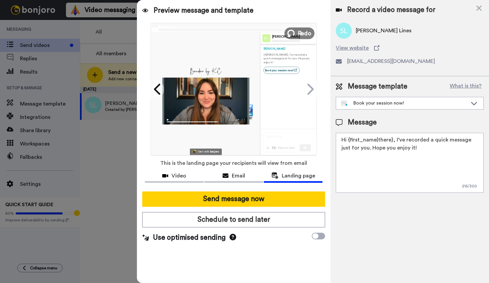
click at [305, 32] on span "Redo" at bounding box center [304, 33] width 14 height 9
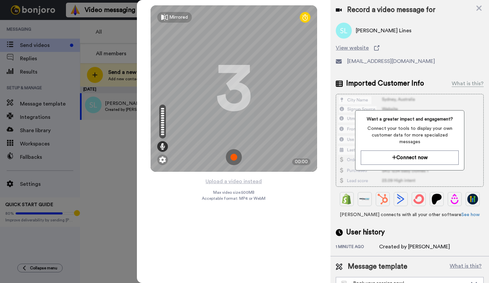
click at [236, 158] on img at bounding box center [234, 157] width 16 height 16
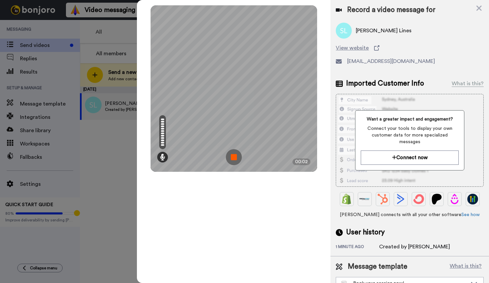
click at [236, 156] on img at bounding box center [234, 157] width 16 height 16
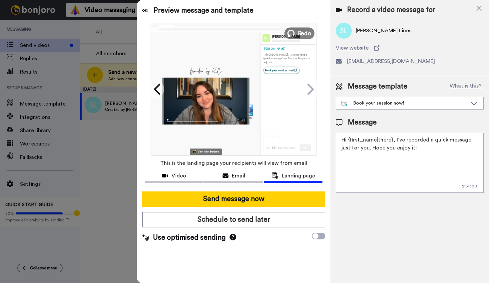
click at [294, 33] on icon at bounding box center [290, 33] width 7 height 7
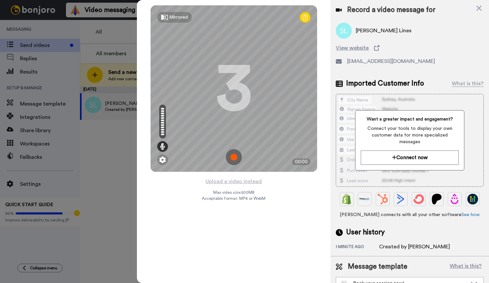
click at [233, 156] on img at bounding box center [234, 157] width 16 height 16
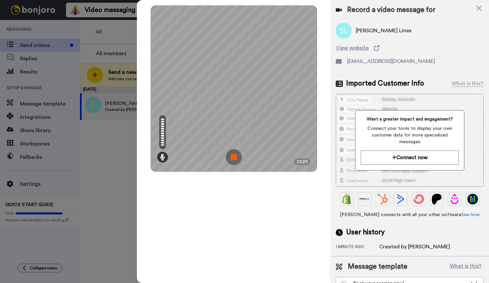
click at [232, 150] on img at bounding box center [234, 157] width 16 height 16
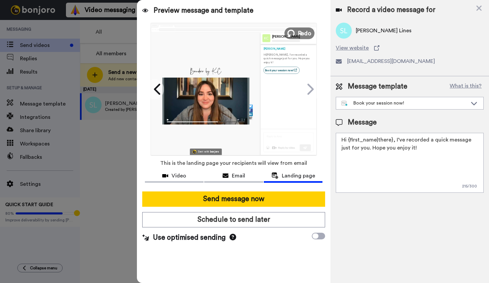
click at [299, 32] on span "Redo" at bounding box center [304, 33] width 14 height 9
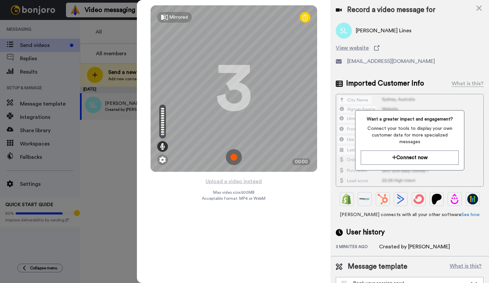
click at [232, 156] on img at bounding box center [234, 157] width 16 height 16
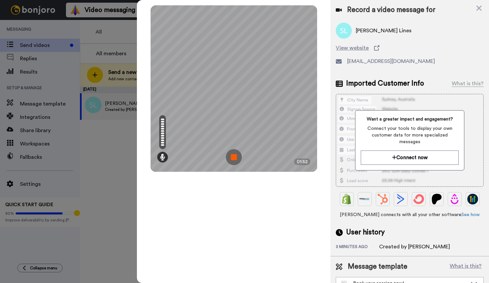
click at [234, 156] on img at bounding box center [234, 157] width 16 height 16
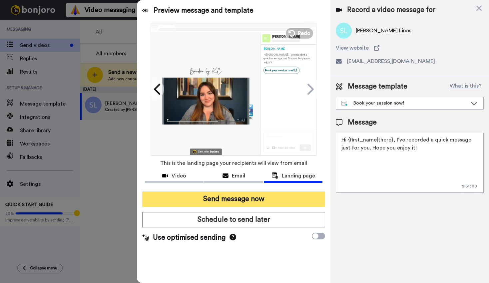
click at [268, 200] on button "Send message now" at bounding box center [233, 199] width 183 height 15
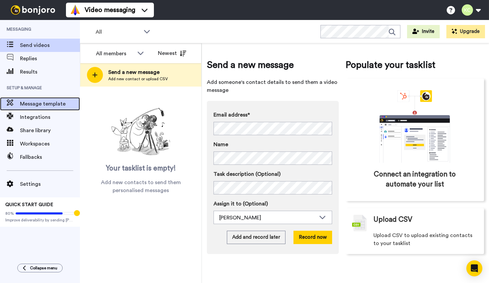
click at [40, 105] on span "Message template" at bounding box center [50, 104] width 60 height 8
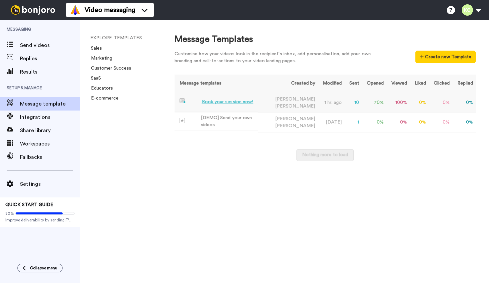
click at [294, 104] on span "Chavez" at bounding box center [295, 106] width 40 height 5
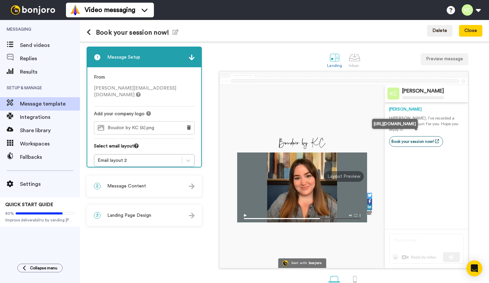
click at [424, 136] on link "Book your session now!" at bounding box center [416, 141] width 54 height 11
click at [170, 188] on div "2 Message Content" at bounding box center [144, 186] width 114 height 20
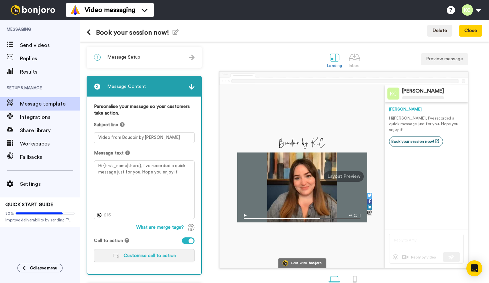
click at [152, 257] on span "Customise call to action" at bounding box center [150, 256] width 52 height 5
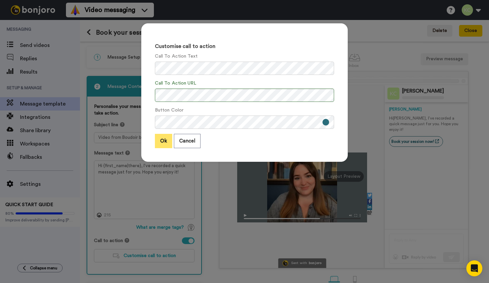
click at [161, 134] on button "Ok" at bounding box center [163, 141] width 17 height 14
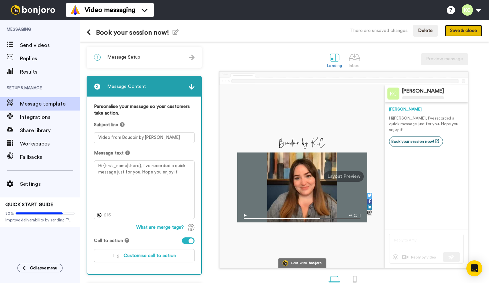
click at [460, 33] on button "Save & close" at bounding box center [464, 31] width 38 height 12
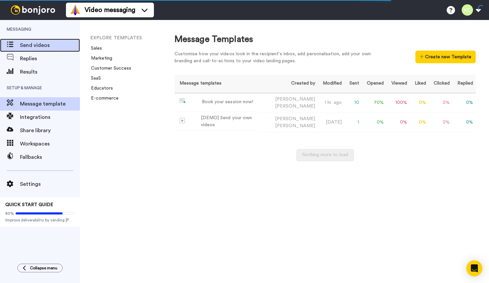
click at [34, 47] on span "Send videos" at bounding box center [50, 45] width 60 height 8
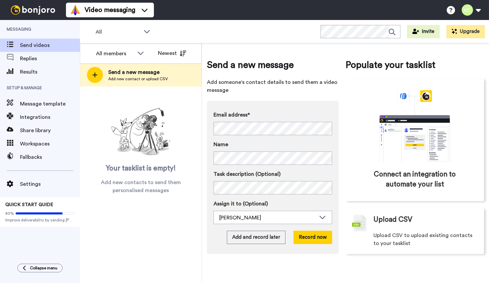
click at [245, 122] on div "Email address* Shannon Lines <slines1@mac.com> Tiffany McCall <tiffanynicholemc…" at bounding box center [273, 123] width 119 height 24
click at [263, 106] on div "Email address* No search result for ‘ corijay0928@outlook.com ’ Name Task descr…" at bounding box center [273, 177] width 132 height 153
click at [299, 235] on button "Record now" at bounding box center [312, 237] width 39 height 13
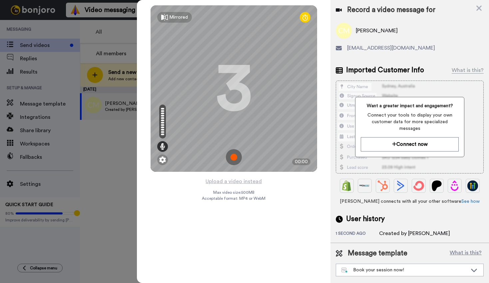
click at [234, 155] on img at bounding box center [234, 157] width 16 height 16
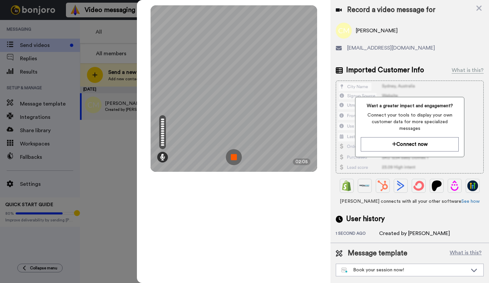
click at [232, 161] on img at bounding box center [234, 157] width 16 height 16
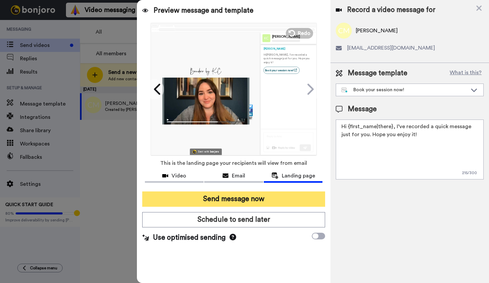
click at [280, 197] on button "Send message now" at bounding box center [233, 199] width 183 height 15
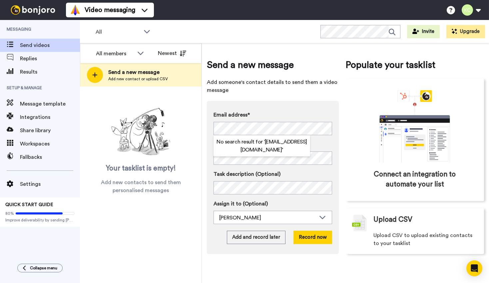
click at [188, 159] on div "Your tasklist is empty! Add new contacts to send them personalised messages" at bounding box center [141, 149] width 122 height 89
click at [239, 165] on div "Email address* No search result for ‘ [EMAIL_ADDRESS][DOMAIN_NAME] ’ Name Task …" at bounding box center [273, 167] width 119 height 113
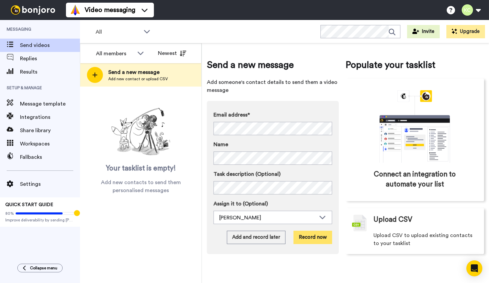
click at [306, 238] on button "Record now" at bounding box center [312, 237] width 39 height 13
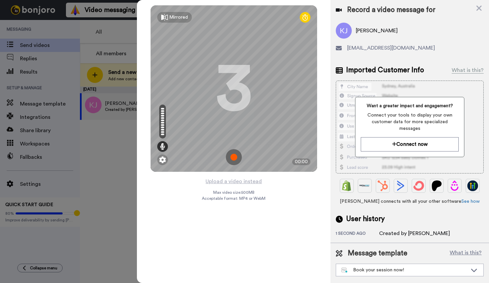
click at [232, 154] on img at bounding box center [234, 157] width 16 height 16
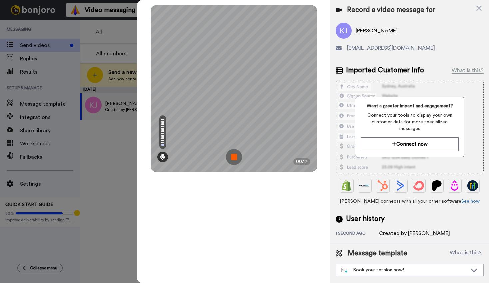
click at [233, 156] on img at bounding box center [234, 157] width 16 height 16
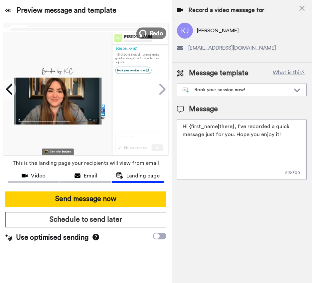
click at [147, 31] on button "Redo" at bounding box center [152, 33] width 30 height 12
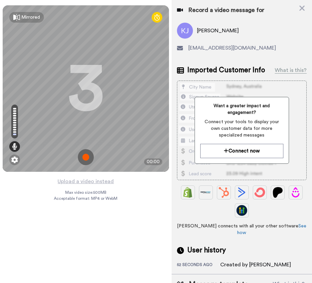
click at [85, 157] on img at bounding box center [86, 157] width 16 height 16
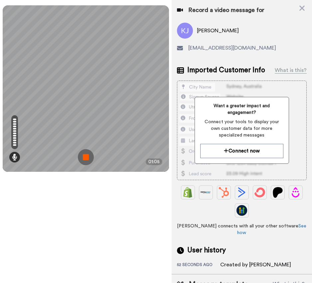
click at [83, 157] on img at bounding box center [86, 157] width 16 height 16
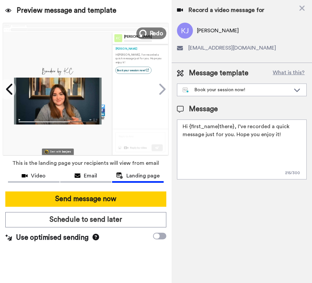
click at [153, 35] on span "Redo" at bounding box center [157, 33] width 14 height 9
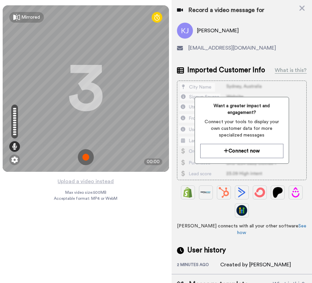
click at [85, 158] on img at bounding box center [86, 157] width 16 height 16
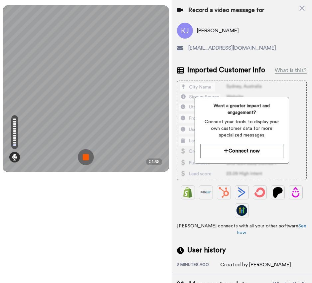
click at [86, 156] on img at bounding box center [86, 157] width 16 height 16
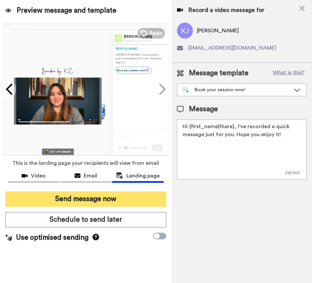
click at [100, 200] on button "Send message now" at bounding box center [85, 199] width 161 height 15
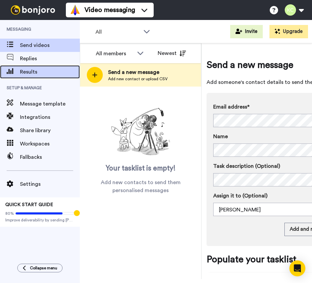
click at [55, 71] on span "Results" at bounding box center [50, 72] width 60 height 8
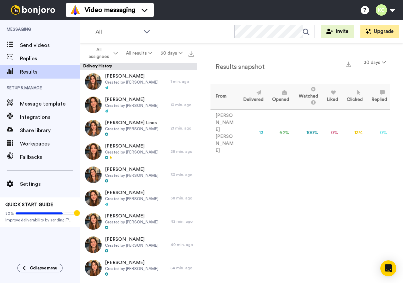
click at [312, 95] on icon at bounding box center [357, 92] width 7 height 5
click at [312, 127] on td "13 %" at bounding box center [353, 133] width 25 height 48
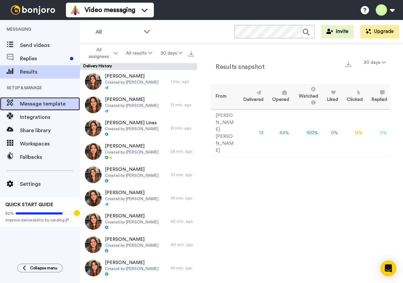
click at [39, 105] on span "Message template" at bounding box center [50, 104] width 60 height 8
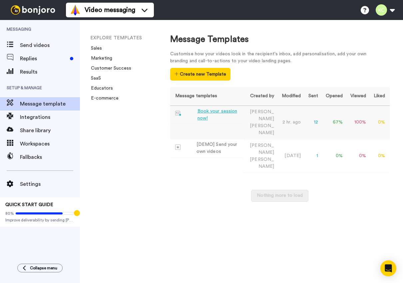
click at [222, 112] on div "Book your session now!" at bounding box center [219, 115] width 43 height 14
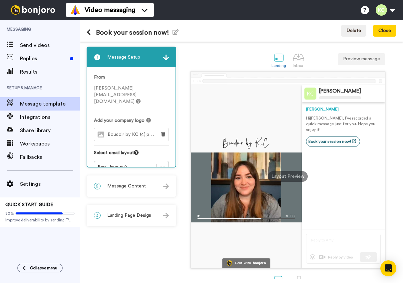
click at [138, 214] on span "Landing Page Design" at bounding box center [129, 215] width 44 height 7
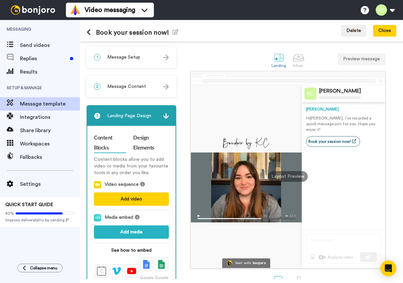
click at [146, 88] on div "2 Message Content" at bounding box center [131, 87] width 88 height 20
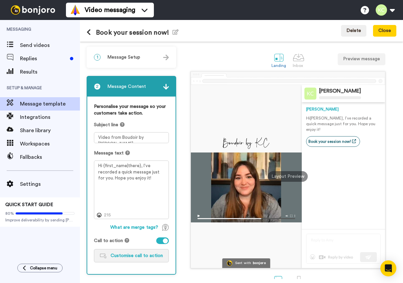
click at [124, 257] on span "Customise call to action" at bounding box center [137, 256] width 52 height 5
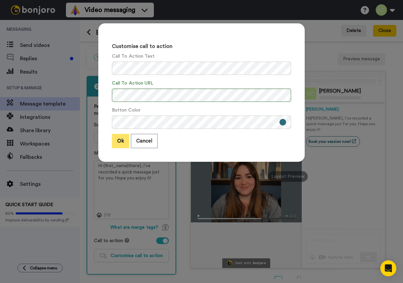
click at [116, 139] on button "Ok" at bounding box center [120, 141] width 17 height 14
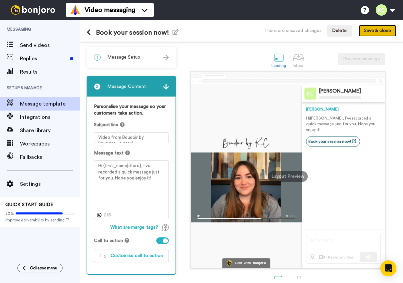
click at [380, 35] on button "Save & close" at bounding box center [378, 31] width 38 height 12
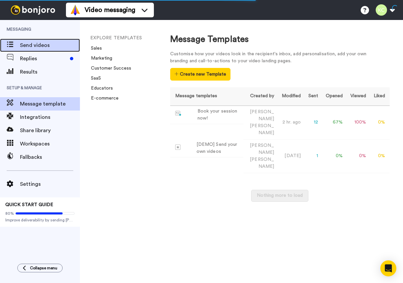
click at [41, 41] on span "Send videos" at bounding box center [50, 45] width 60 height 8
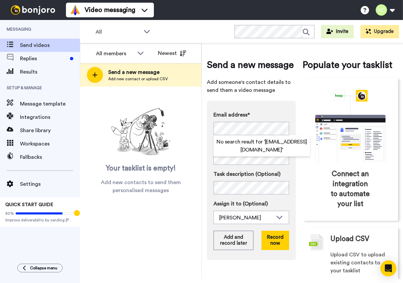
click at [196, 140] on div "Your tasklist is empty! Add new contacts to send them personalised messages" at bounding box center [141, 149] width 122 height 89
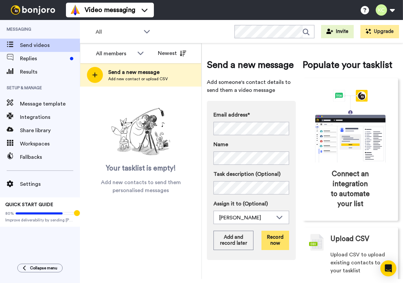
click at [269, 239] on button "Record now" at bounding box center [276, 240] width 28 height 19
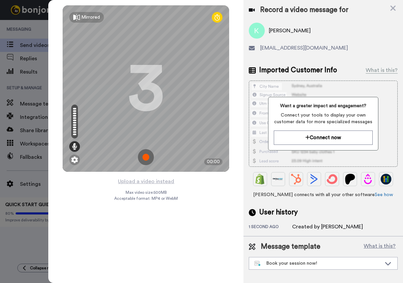
click at [149, 155] on img at bounding box center [146, 157] width 16 height 16
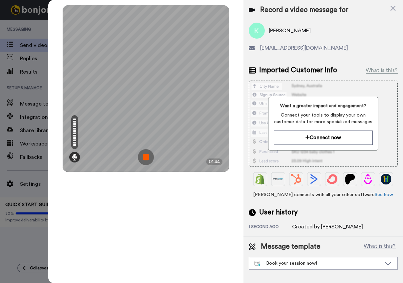
click at [145, 156] on img at bounding box center [146, 157] width 16 height 16
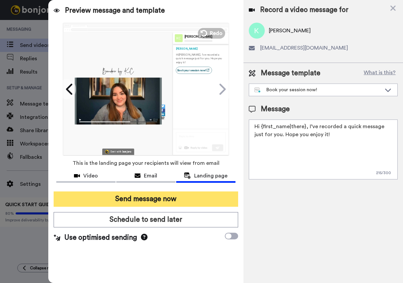
click at [181, 196] on button "Send message now" at bounding box center [146, 199] width 185 height 15
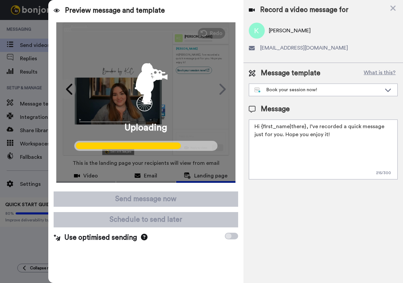
click at [27, 195] on div at bounding box center [201, 141] width 403 height 283
click at [36, 179] on div at bounding box center [201, 141] width 403 height 283
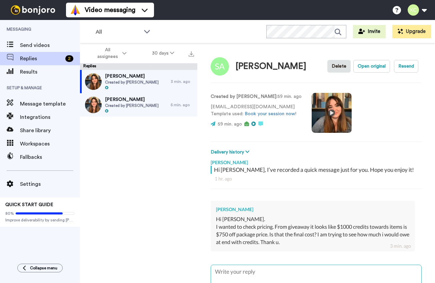
scroll to position [52, 0]
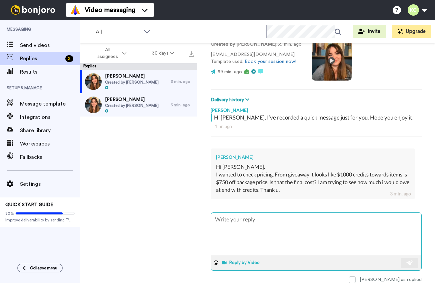
click at [236, 261] on button "Reply by Video" at bounding box center [241, 263] width 41 height 10
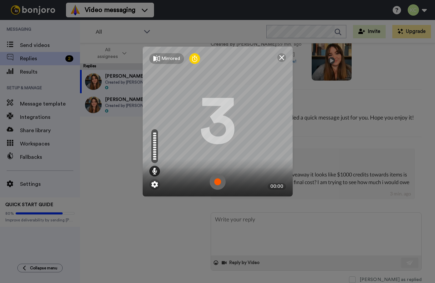
click at [217, 180] on img at bounding box center [218, 182] width 16 height 16
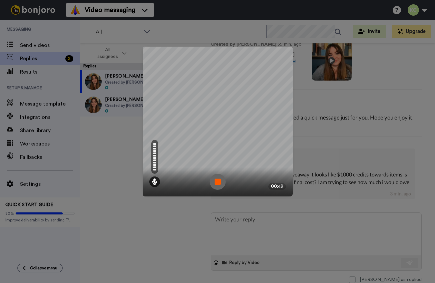
click at [215, 182] on img at bounding box center [218, 182] width 16 height 16
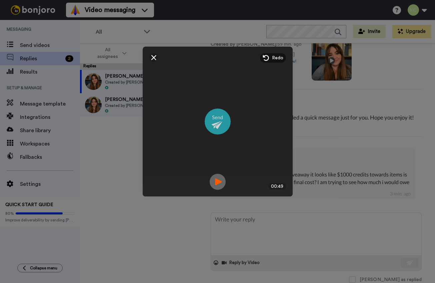
click at [218, 122] on img at bounding box center [218, 122] width 26 height 26
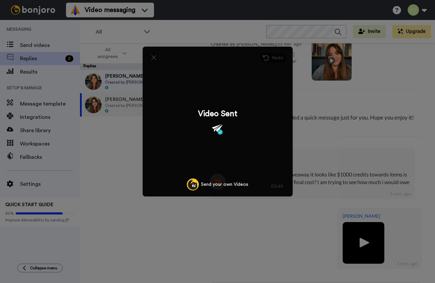
click at [253, 191] on div "Video Sent Send your own Videos" at bounding box center [218, 122] width 150 height 150
click at [246, 215] on div "Mirrored Redo 3 00:49 Video Sent Send your own Videos" at bounding box center [217, 141] width 435 height 283
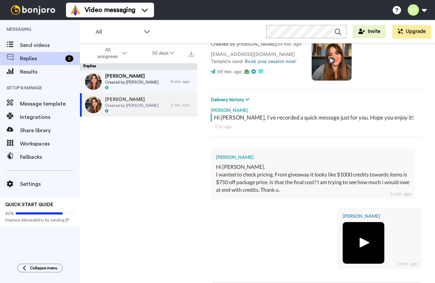
scroll to position [122, 0]
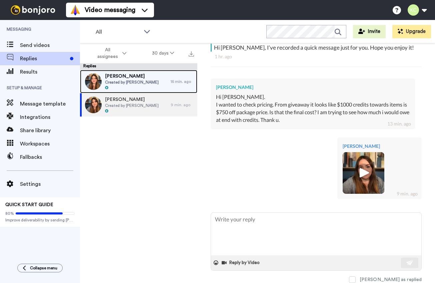
click at [130, 84] on span "Created by [PERSON_NAME]" at bounding box center [132, 82] width 54 height 5
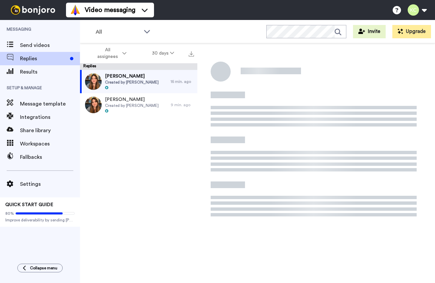
type textarea "x"
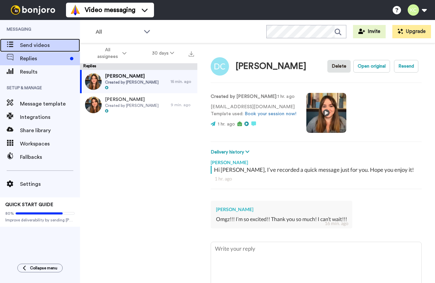
click at [32, 48] on span "Send videos" at bounding box center [50, 45] width 60 height 8
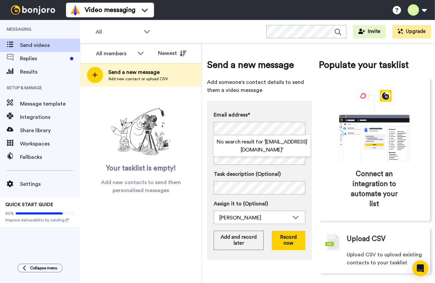
click at [194, 138] on div "Your tasklist is empty! Add new contacts to send them personalised messages" at bounding box center [141, 149] width 122 height 89
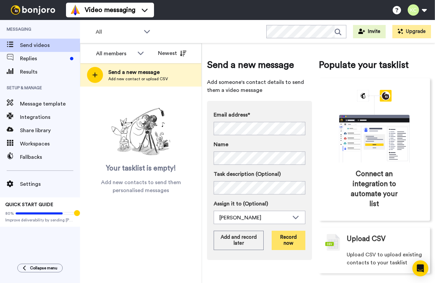
click at [288, 240] on button "Record now" at bounding box center [288, 240] width 34 height 19
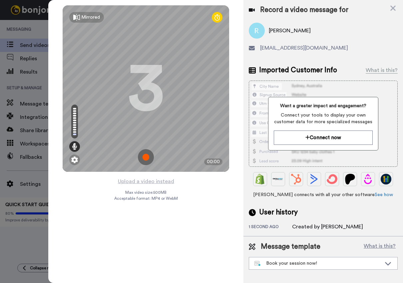
click at [147, 155] on img at bounding box center [146, 157] width 16 height 16
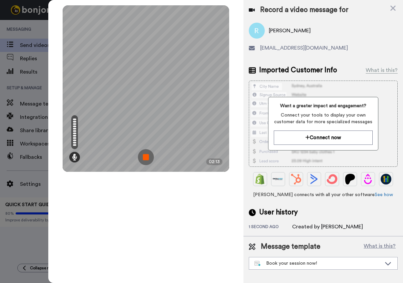
click at [148, 156] on img at bounding box center [146, 157] width 16 height 16
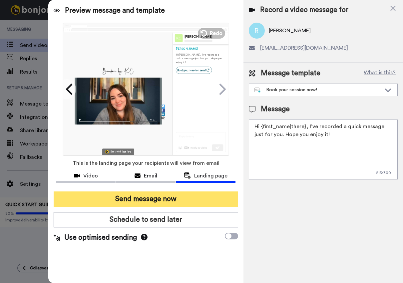
click at [187, 200] on button "Send message now" at bounding box center [146, 199] width 185 height 15
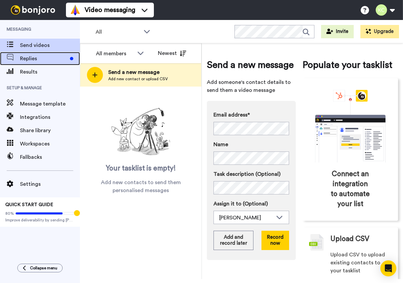
click at [35, 60] on span "Replies" at bounding box center [43, 59] width 47 height 8
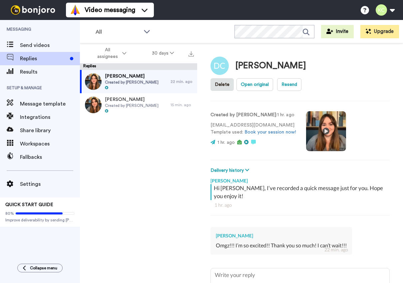
type textarea "x"
